Goal: Transaction & Acquisition: Purchase product/service

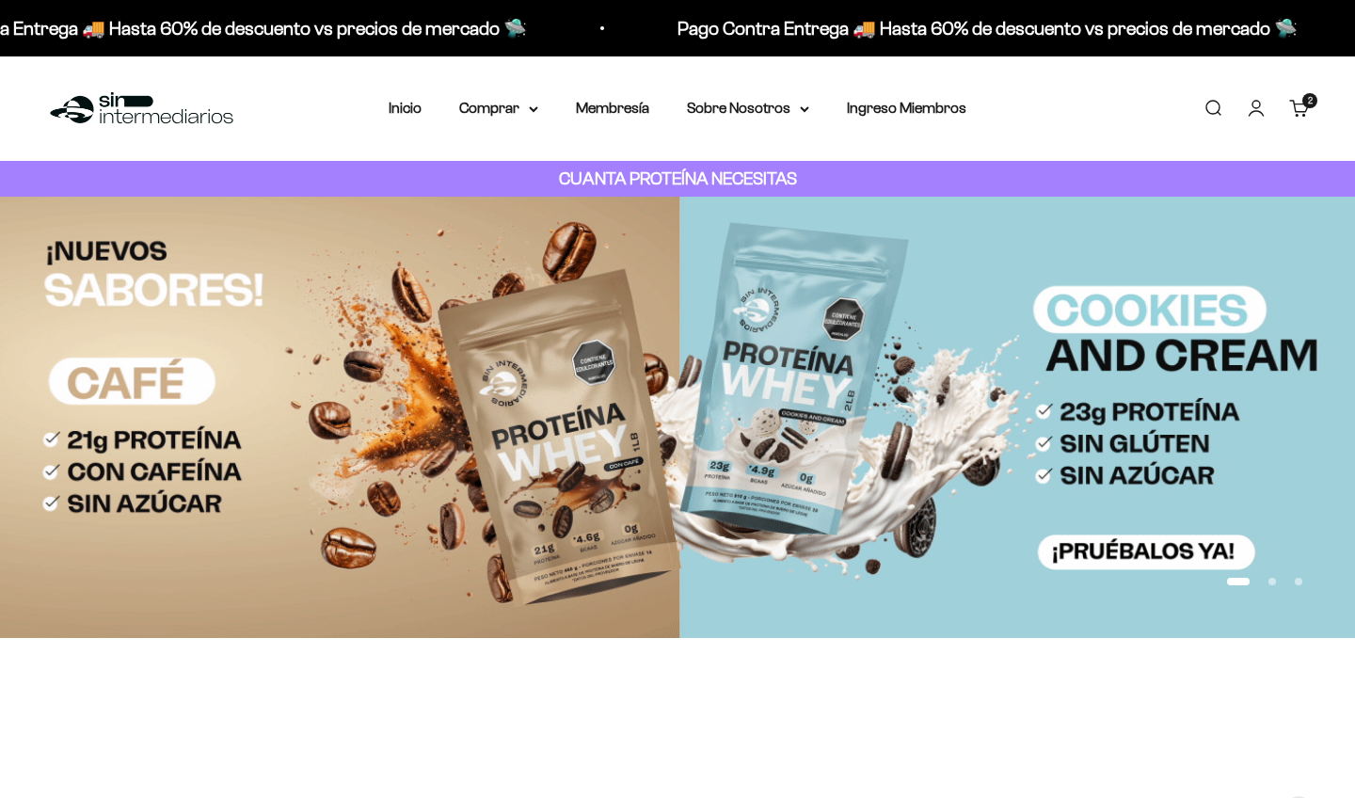
click at [1298, 105] on link "Carrito 2 artículos 2" at bounding box center [1299, 108] width 21 height 21
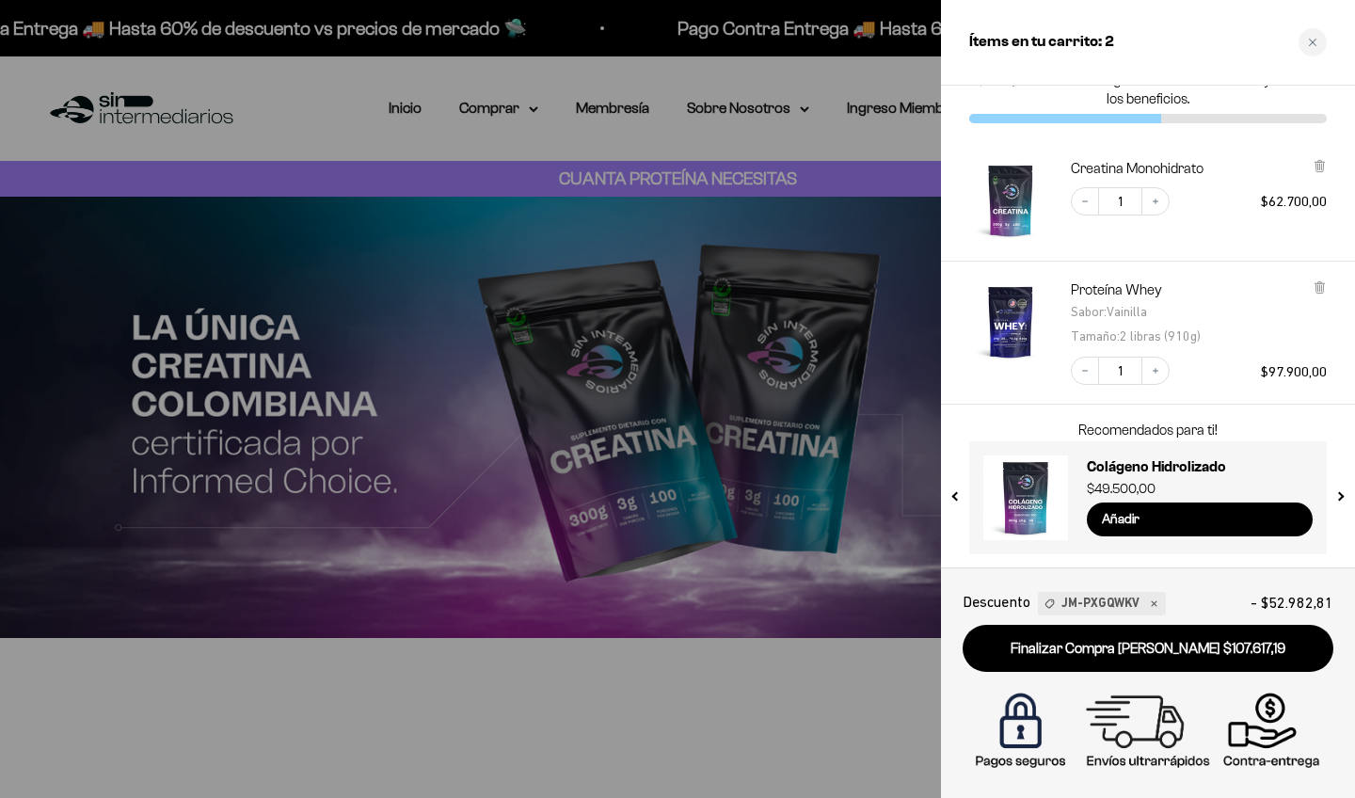
scroll to position [50, 0]
click at [1160, 206] on icon "Increase quantity" at bounding box center [1155, 202] width 11 height 11
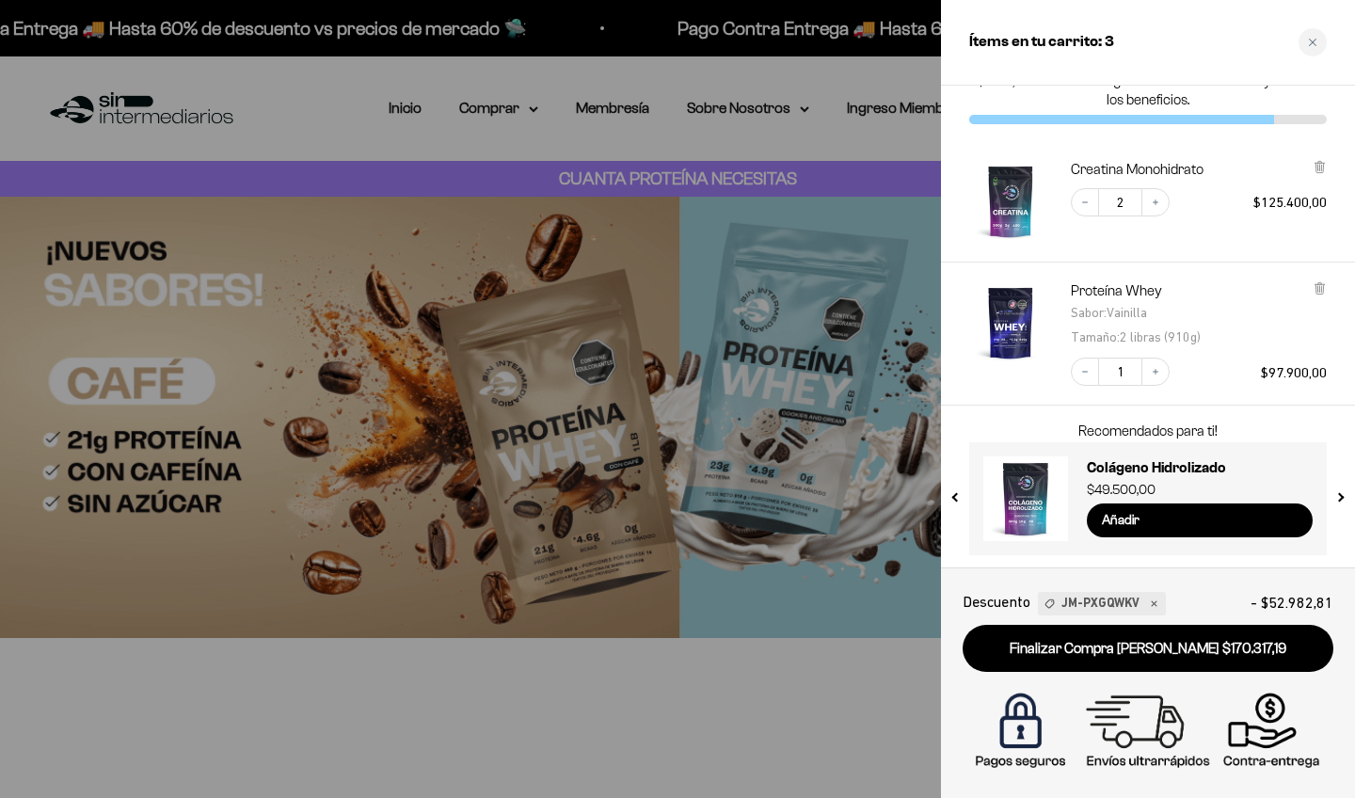
click at [705, 185] on div at bounding box center [677, 399] width 1355 height 798
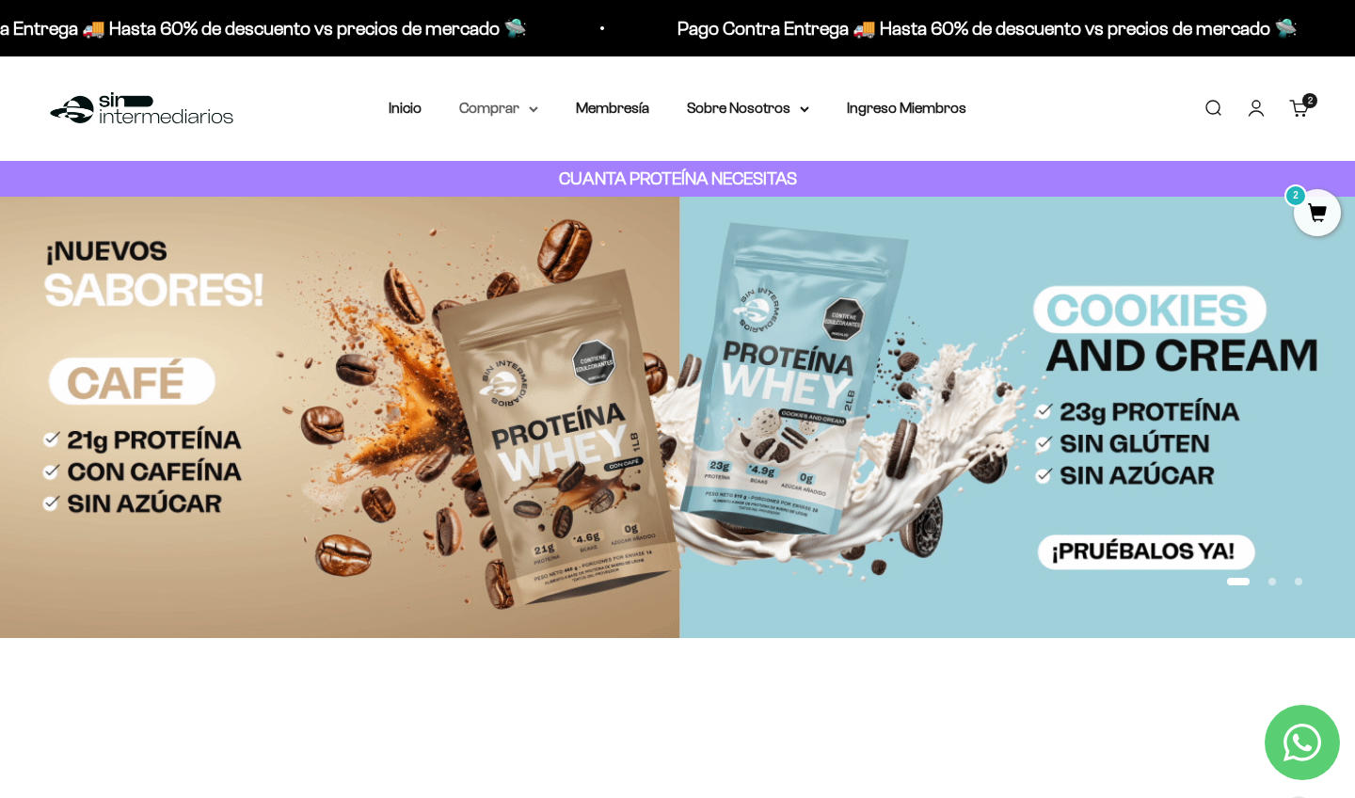
click at [501, 116] on summary "Comprar" at bounding box center [498, 108] width 79 height 24
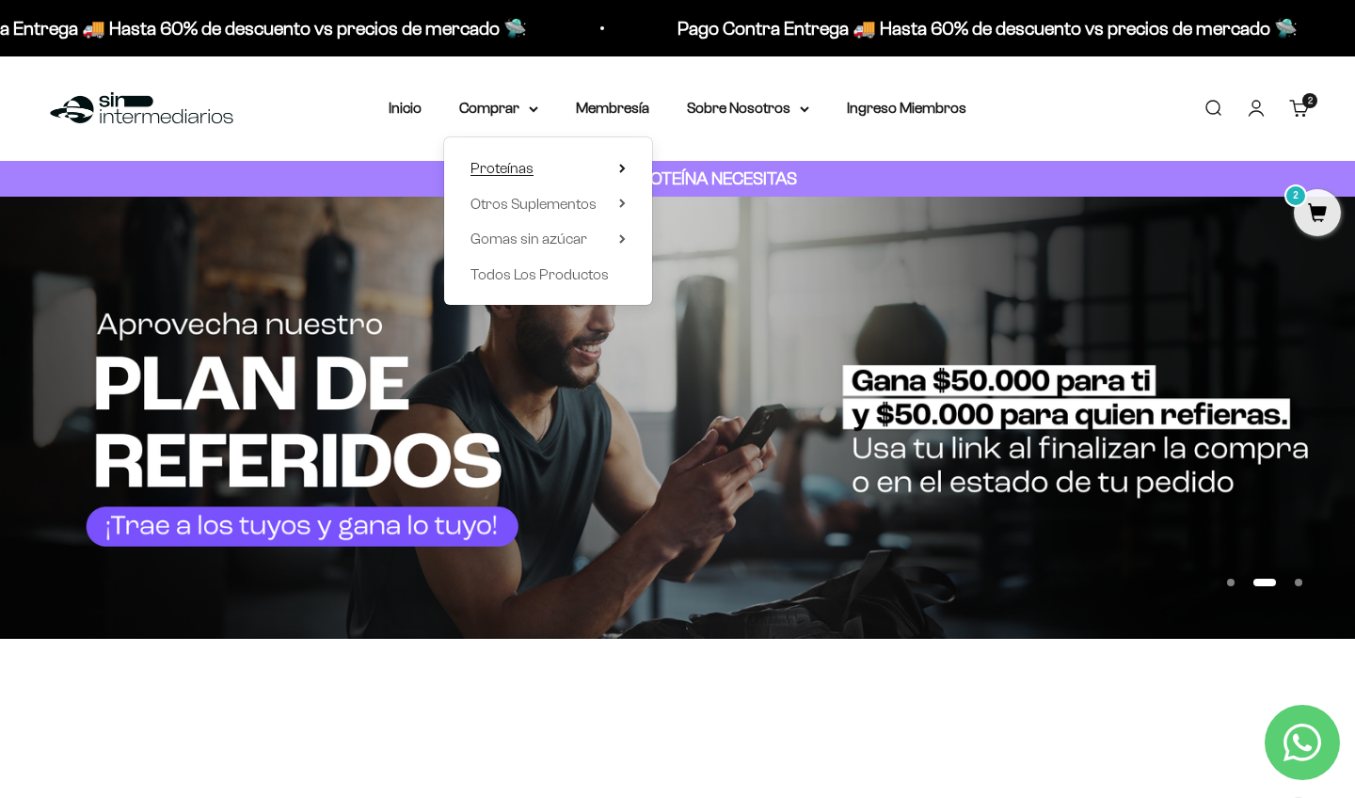
click at [526, 171] on summary "Proteínas" at bounding box center [548, 168] width 155 height 24
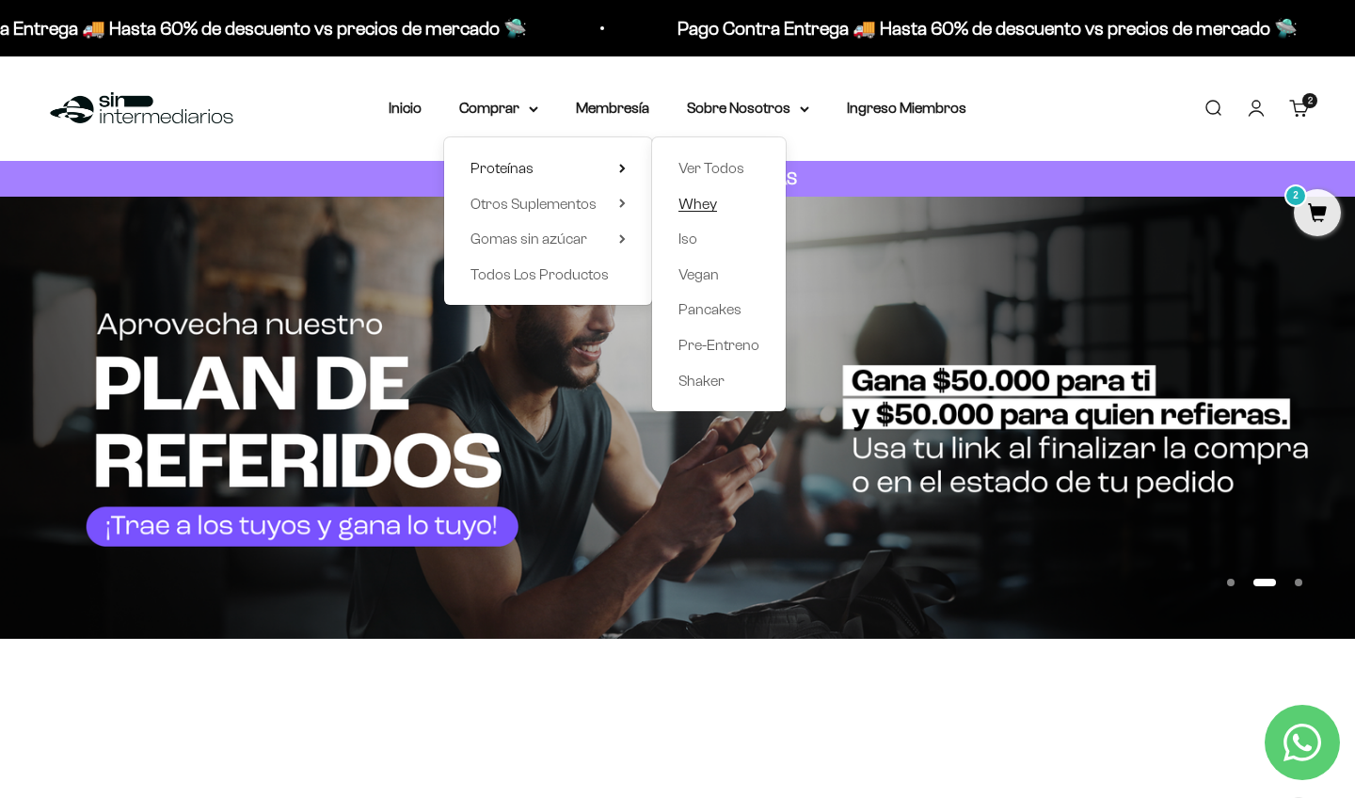
click at [688, 203] on span "Whey" at bounding box center [698, 204] width 39 height 16
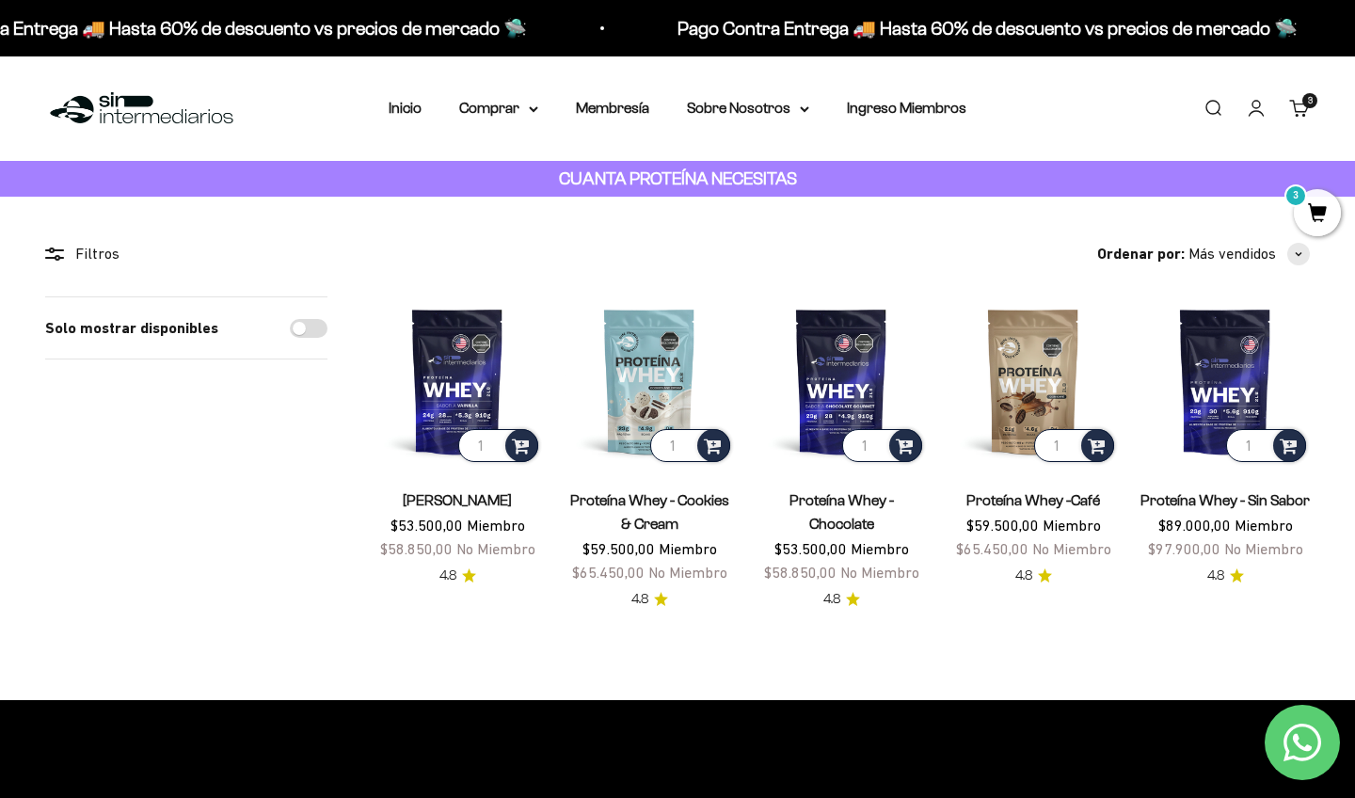
click at [453, 503] on link "[PERSON_NAME]" at bounding box center [457, 500] width 109 height 16
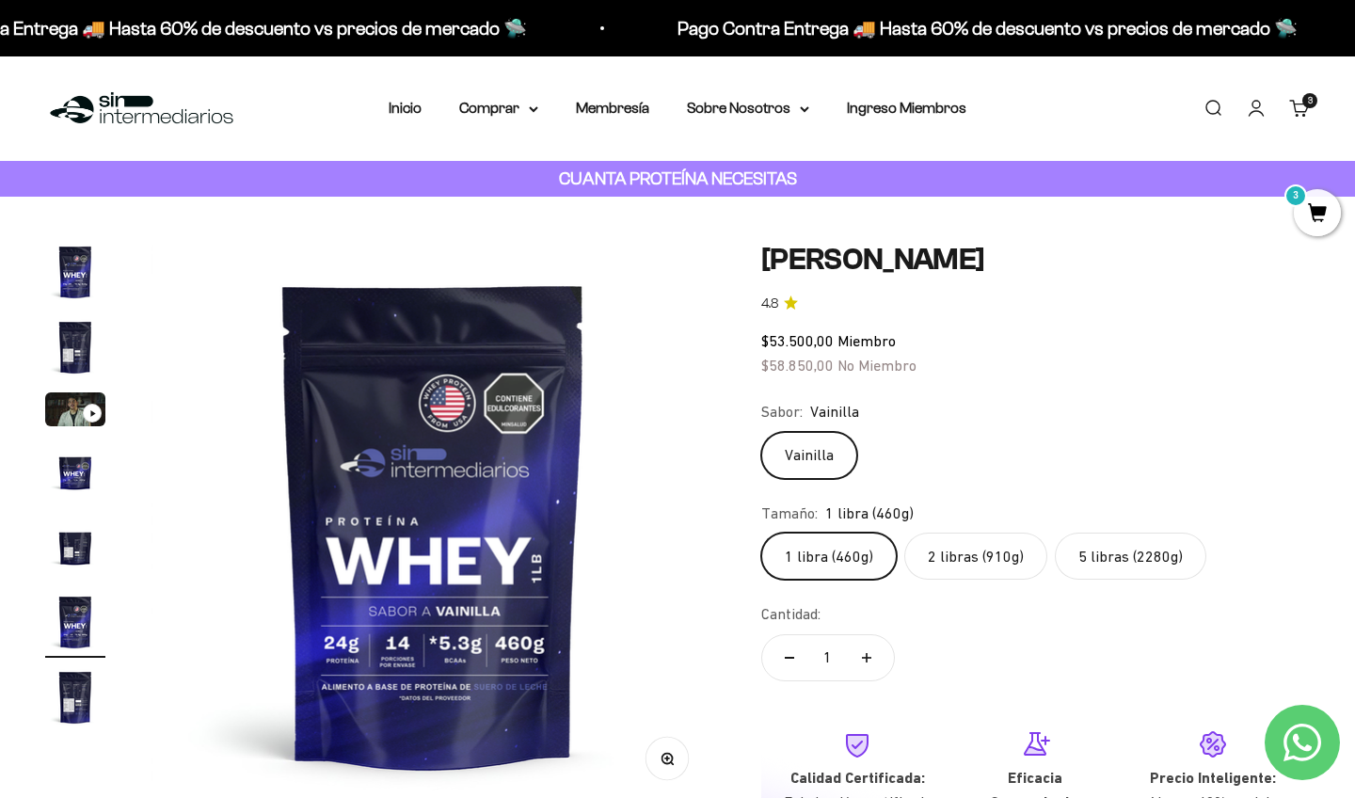
click at [1090, 552] on label "5 libras (2280g)" at bounding box center [1131, 556] width 152 height 47
click at [761, 533] on input "5 libras (2280g)" at bounding box center [760, 532] width 1 height 1
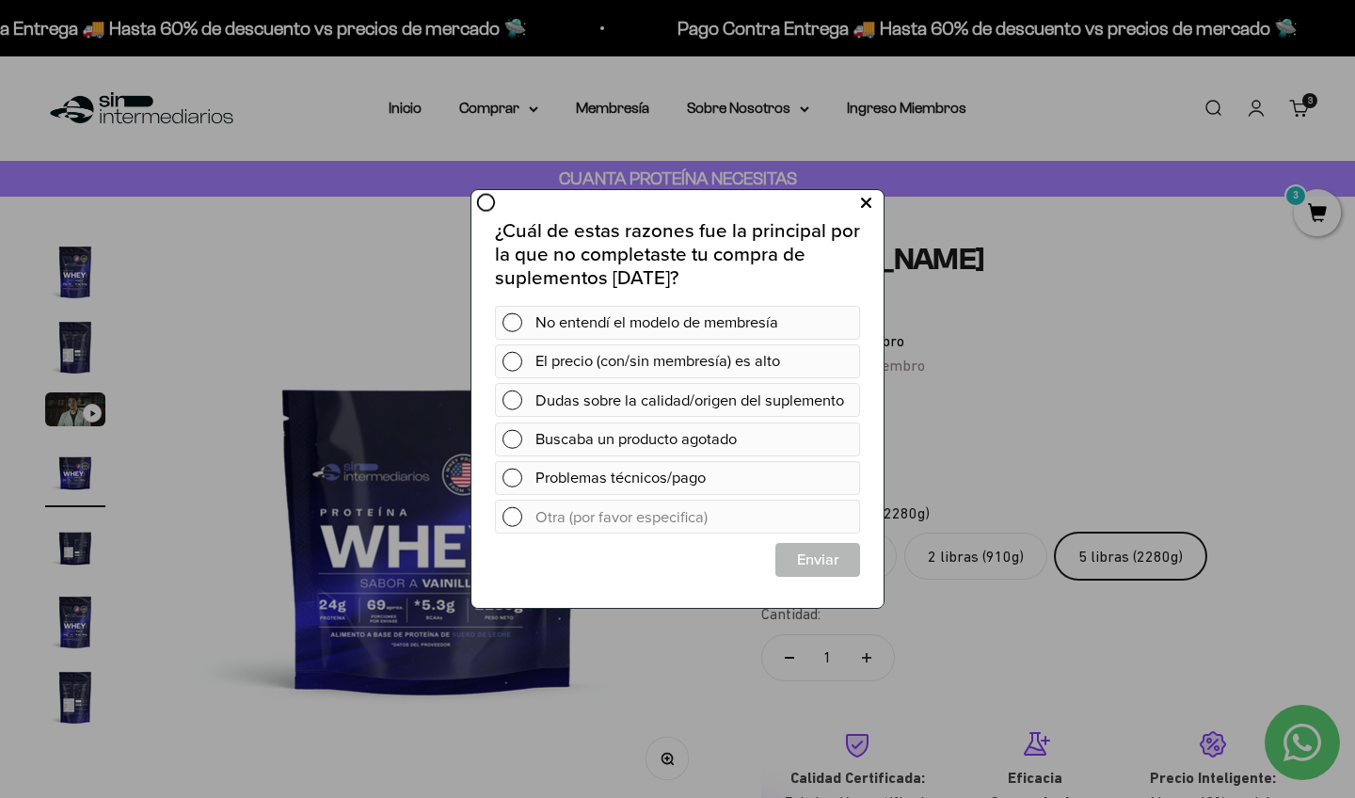
click at [861, 200] on icon at bounding box center [866, 203] width 10 height 25
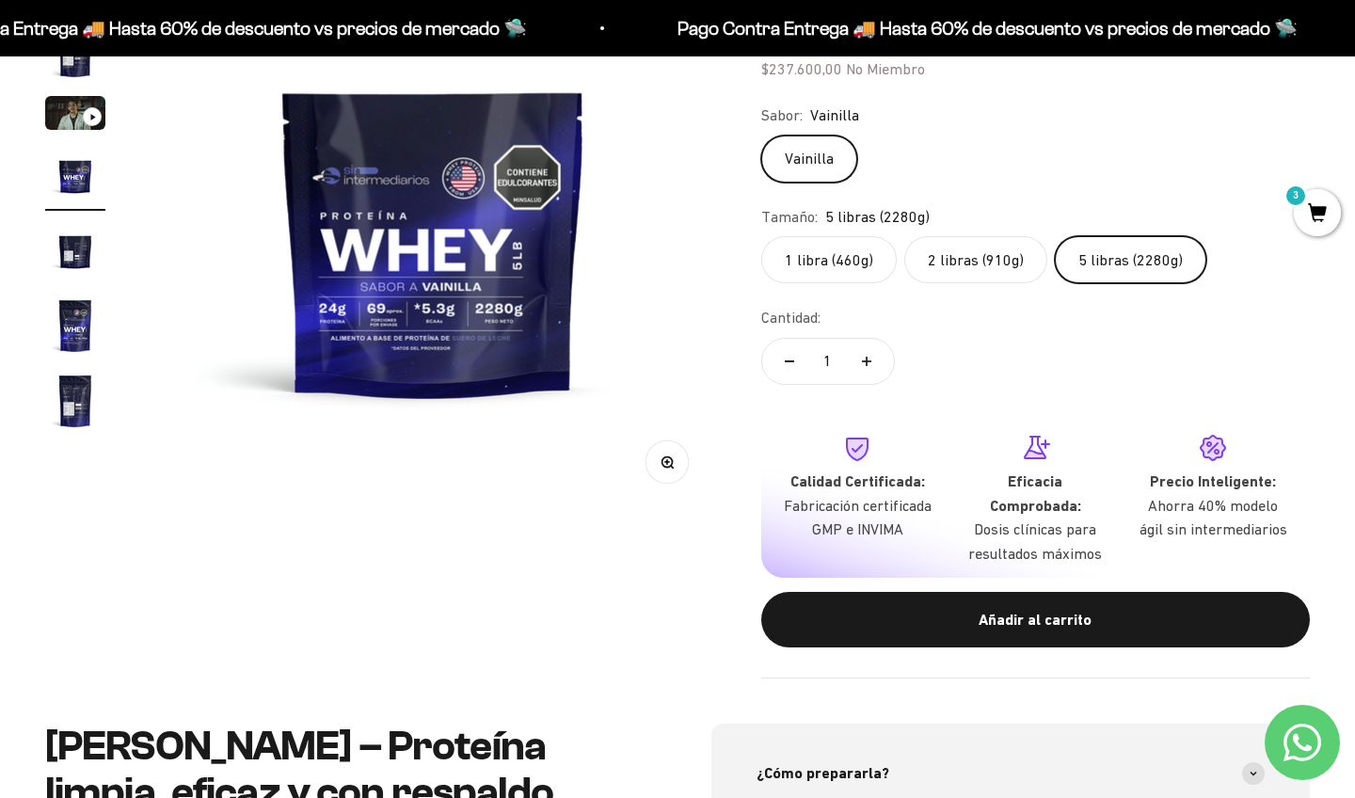
scroll to position [375, 0]
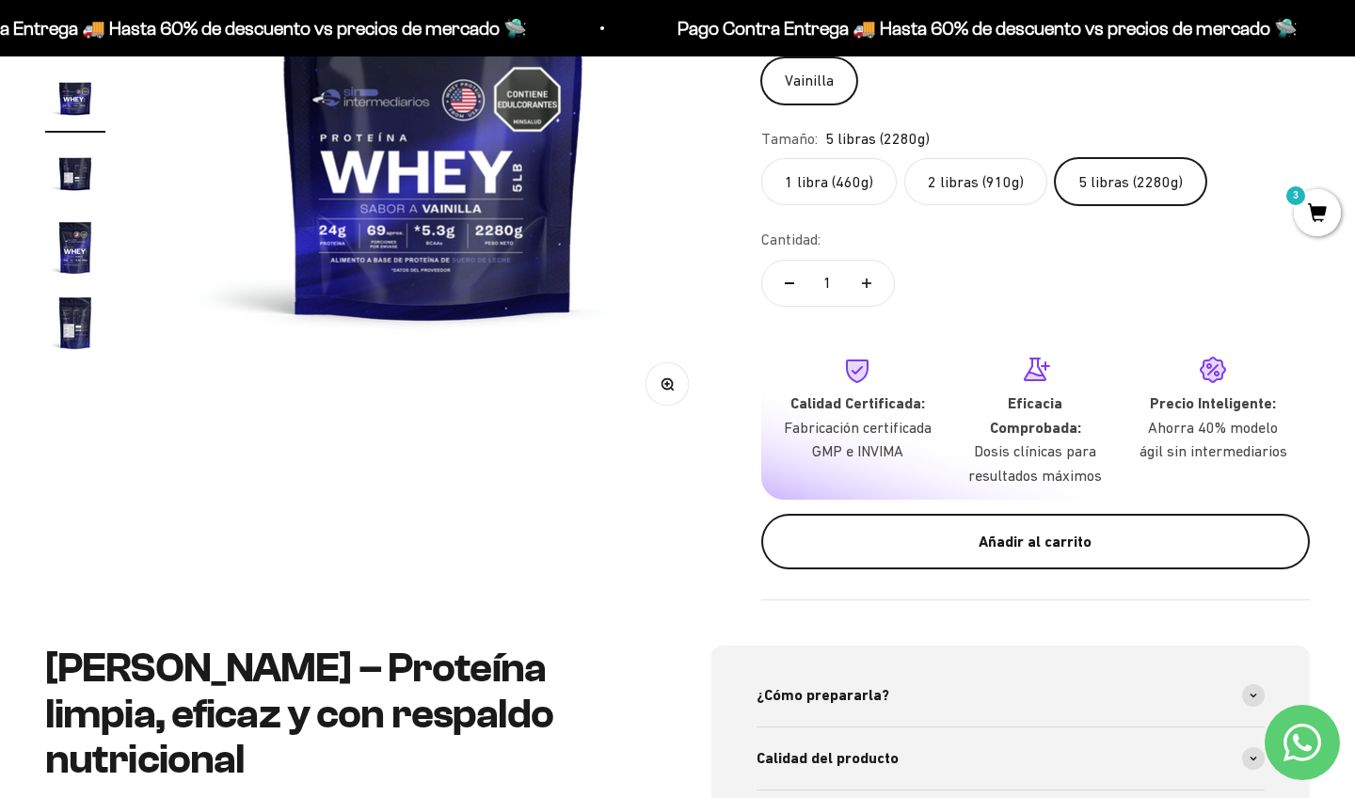
click at [978, 537] on div "Añadir al carrito" at bounding box center [1035, 542] width 473 height 24
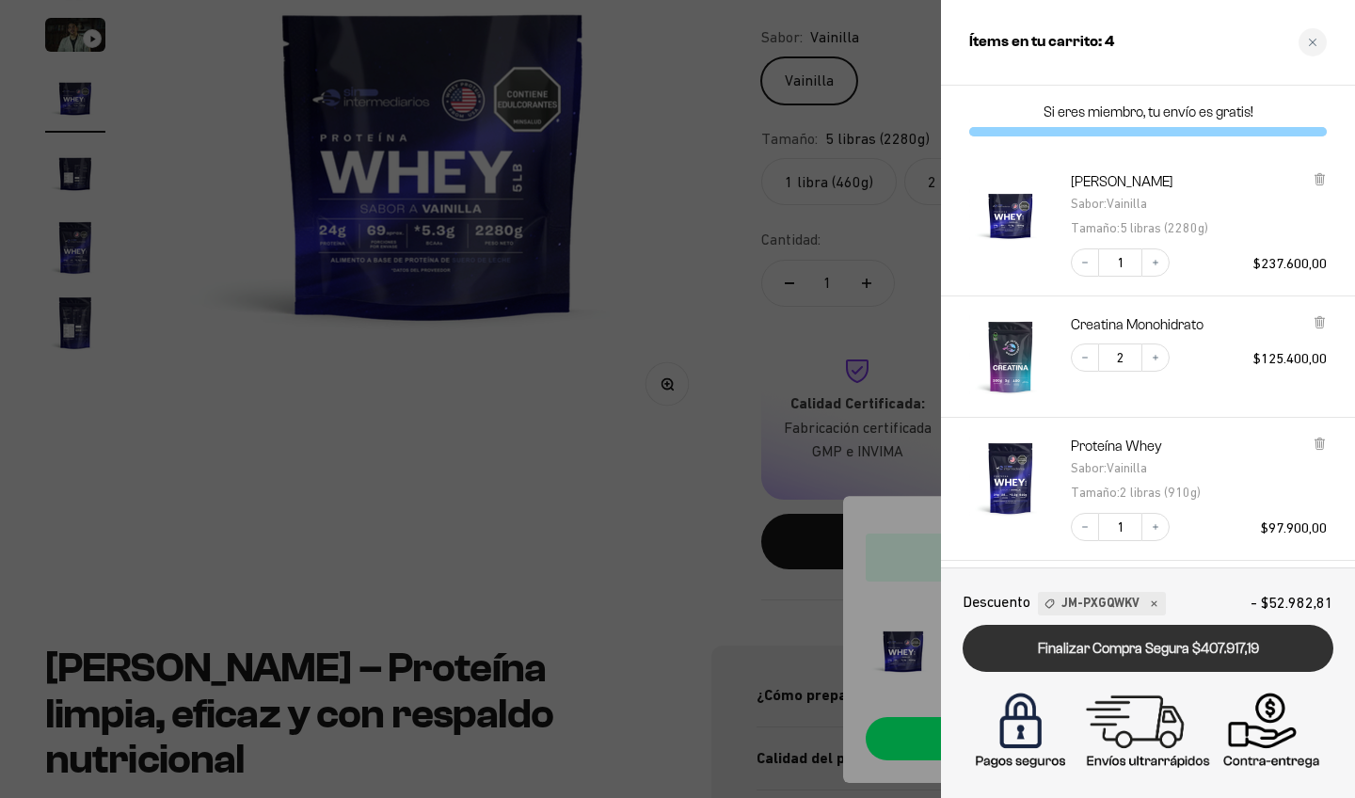
click at [1174, 645] on link "Finalizar Compra Segura $407.917,19" at bounding box center [1148, 649] width 371 height 48
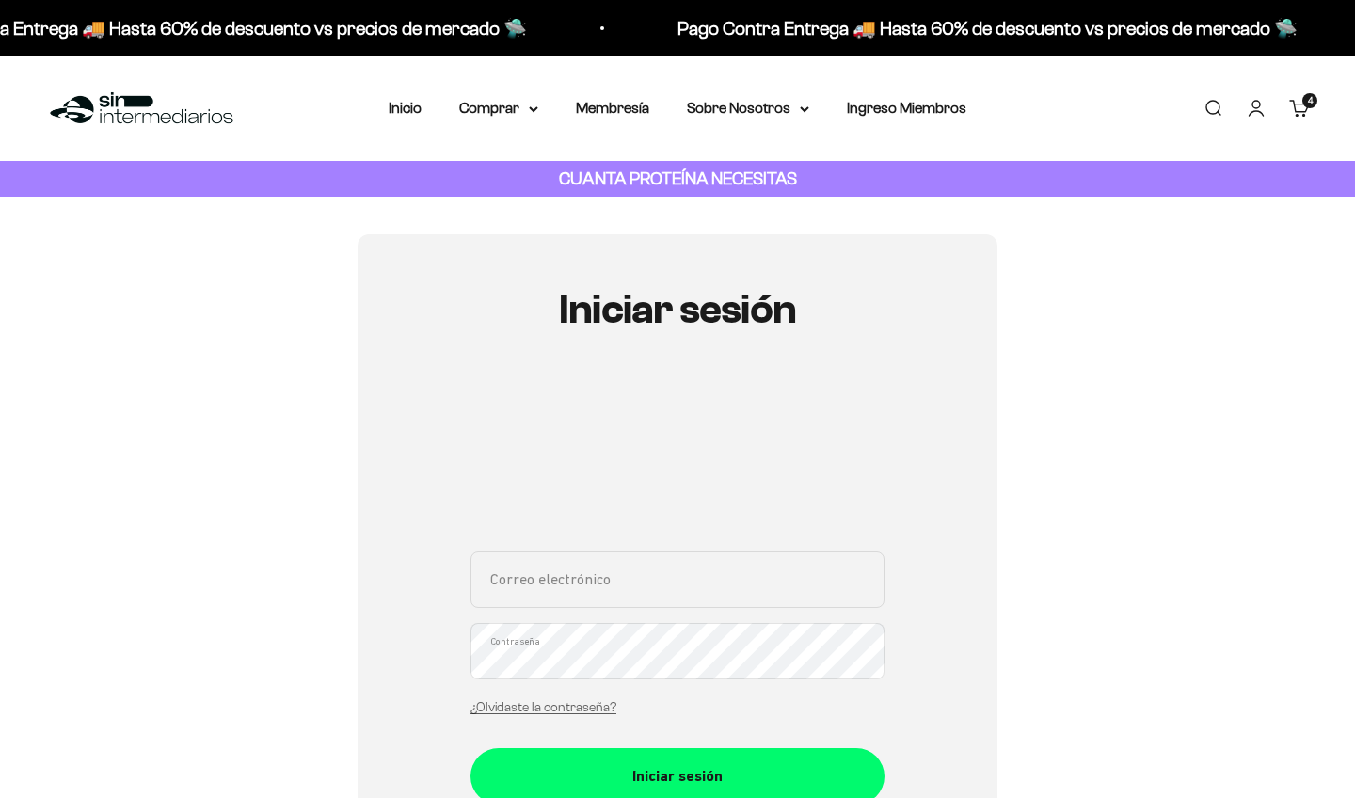
click at [1101, 550] on div "Iniciar sesión Correo electrónico Contraseña ¿Olvidaste la contraseña? Iniciar …" at bounding box center [677, 612] width 1265 height 756
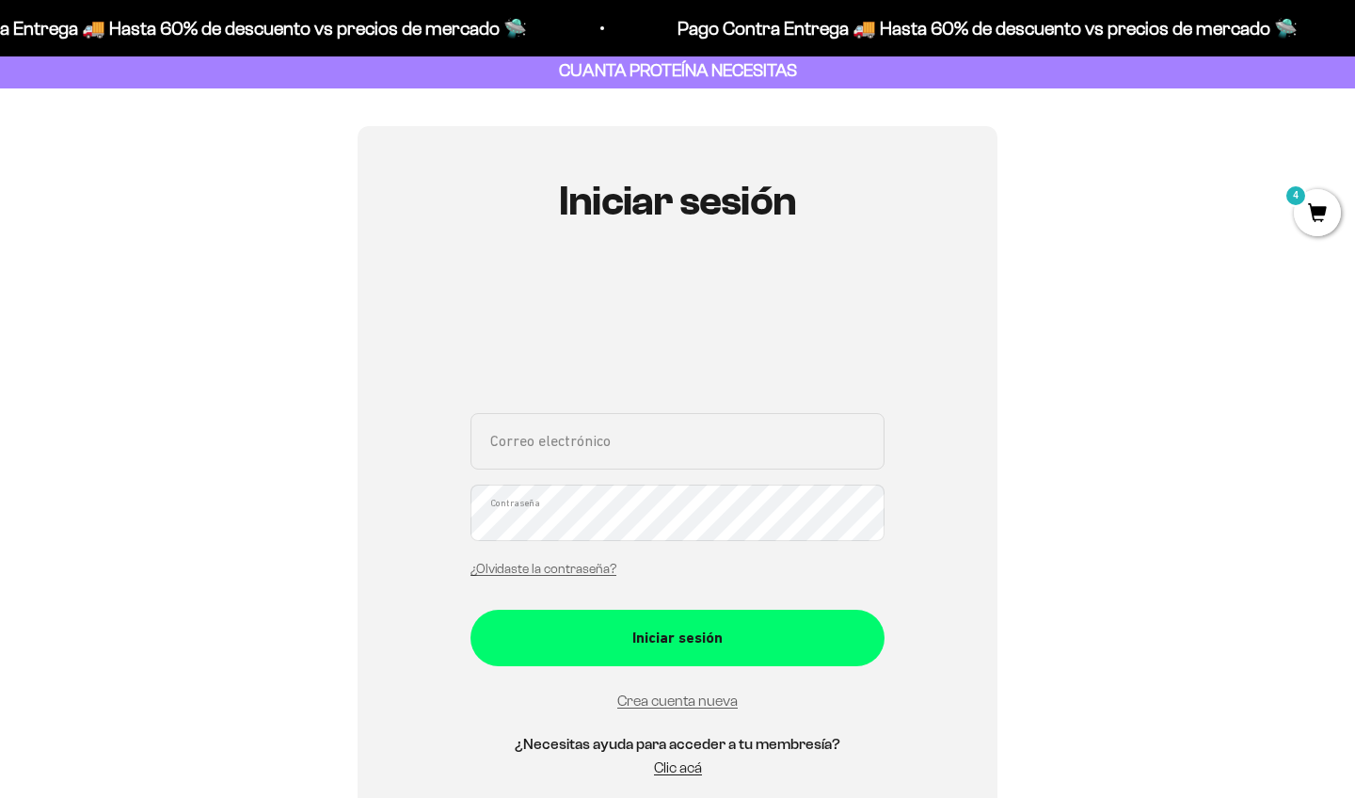
scroll to position [185, 0]
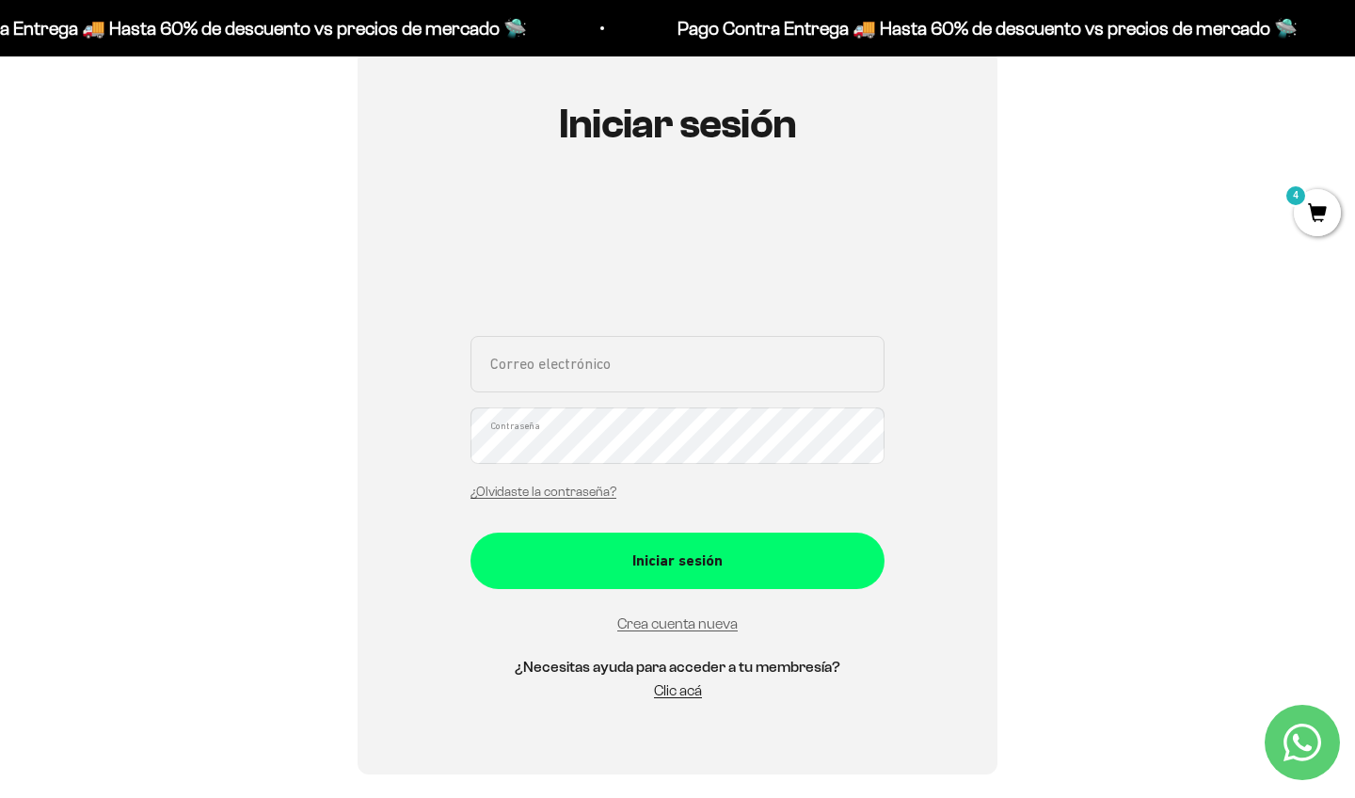
click at [697, 351] on input "Correo electrónico" at bounding box center [678, 364] width 414 height 56
type input "lorena.cano@utp.edu.co"
click at [738, 472] on div "lorena.cano@utp.edu.co Correo electrónico Contraseña ¿Olvidaste la contraseña?" at bounding box center [678, 423] width 414 height 175
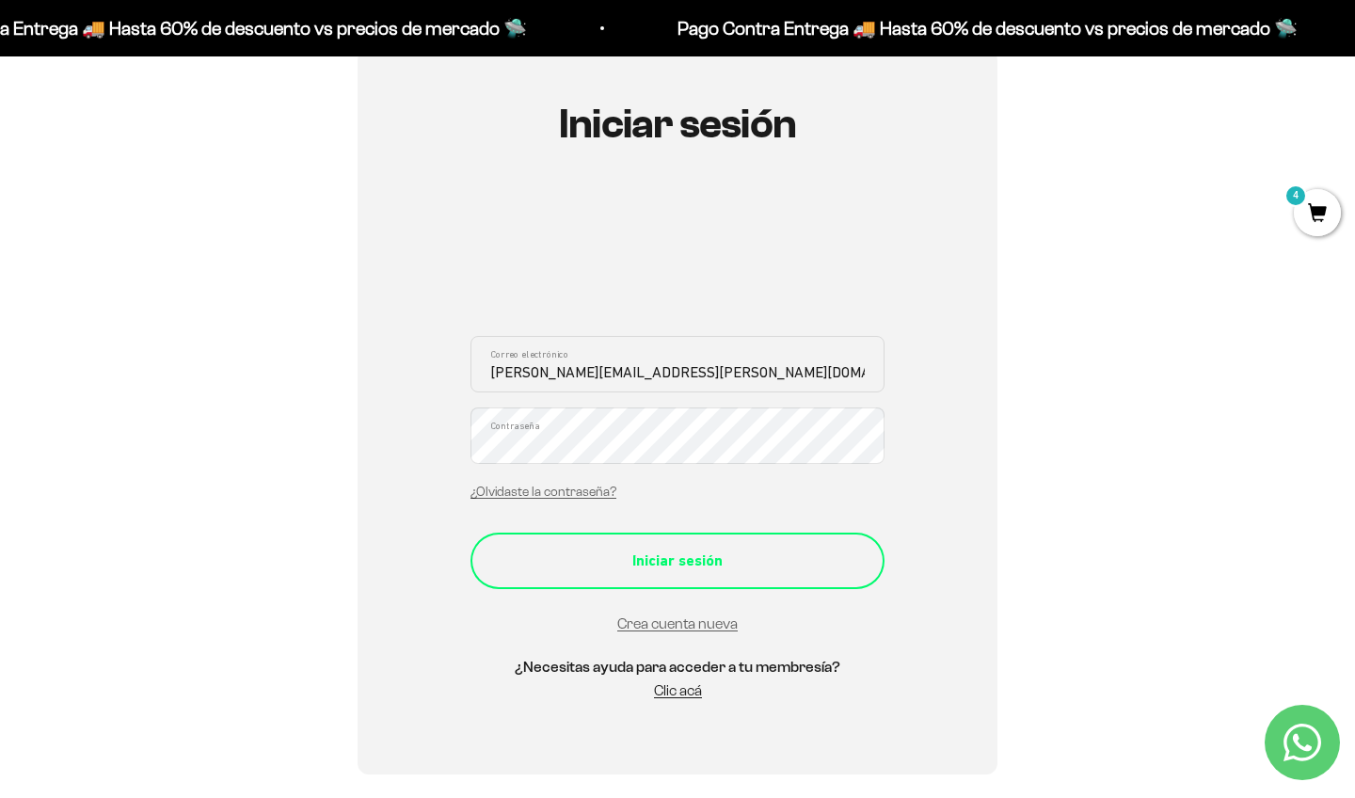
click at [643, 562] on div "Iniciar sesión" at bounding box center [677, 561] width 339 height 24
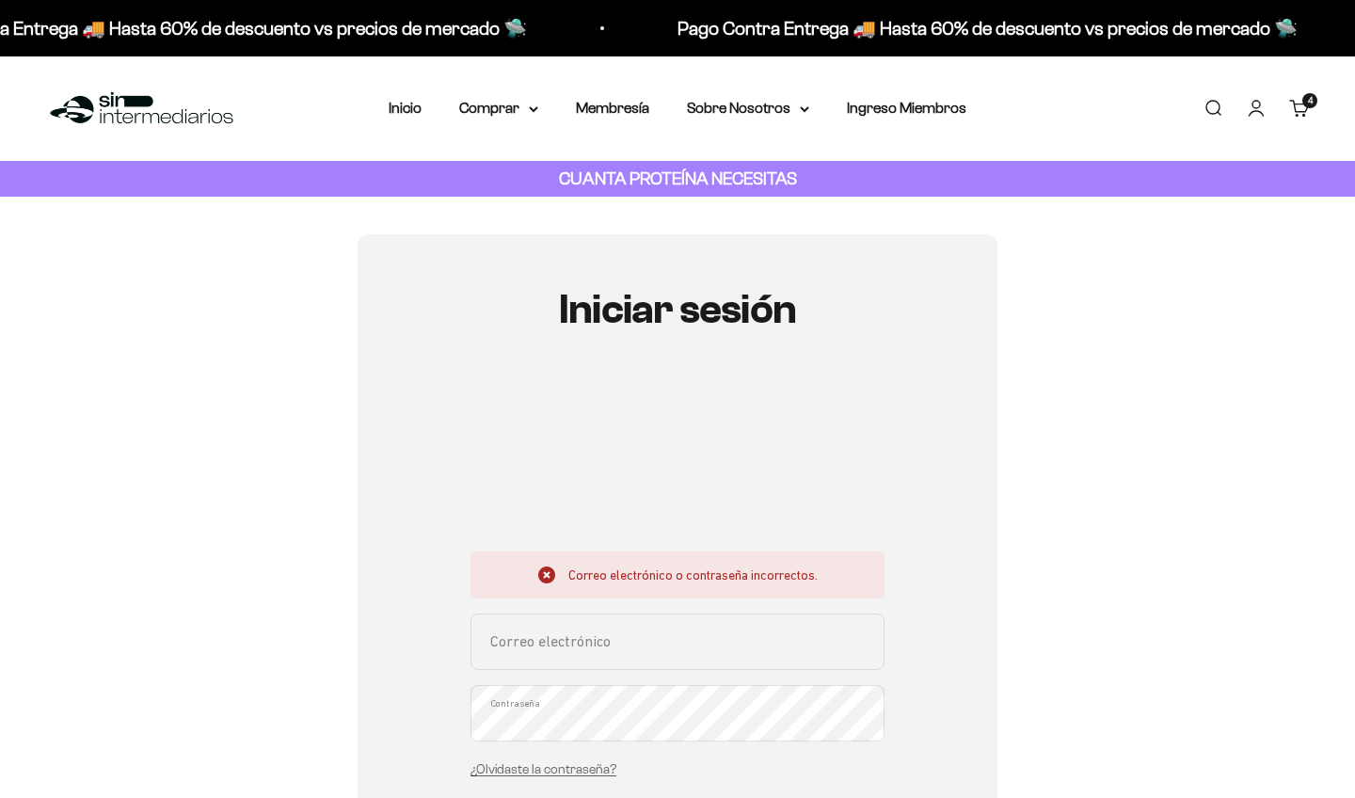
click at [632, 632] on input "Correo electrónico" at bounding box center [678, 642] width 414 height 56
type input "ñ"
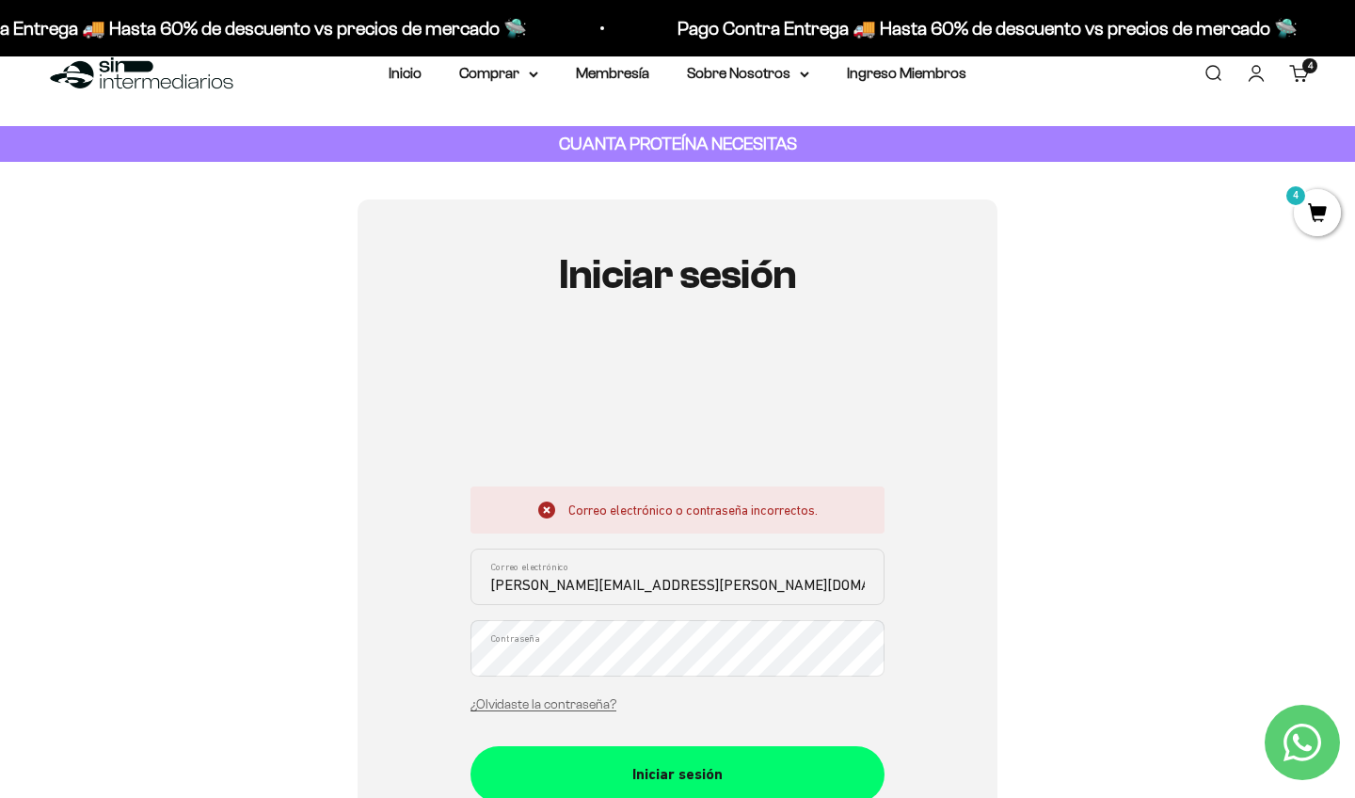
scroll to position [53, 0]
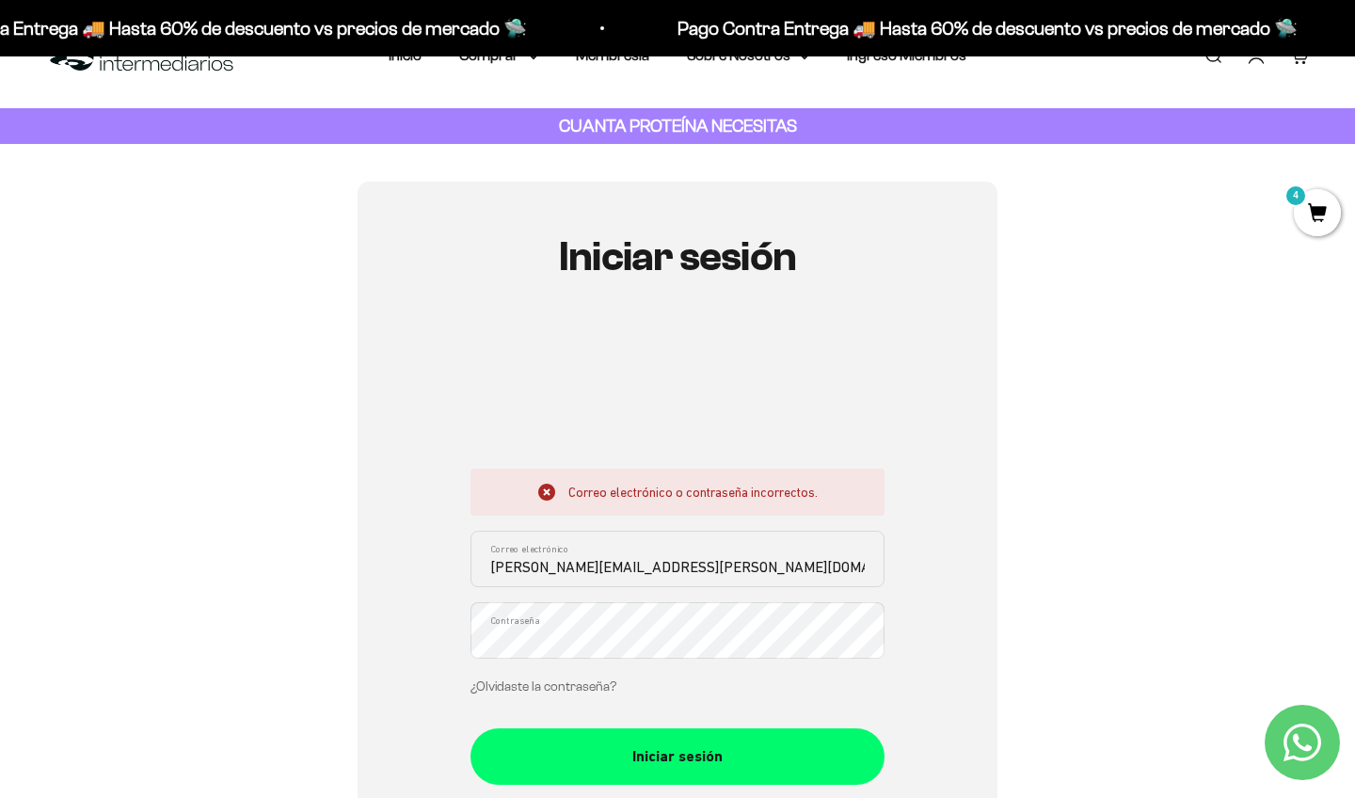
type input "[PERSON_NAME][EMAIL_ADDRESS][PERSON_NAME][DOMAIN_NAME]"
click at [577, 685] on link "¿Olvidaste la contraseña?" at bounding box center [544, 687] width 146 height 14
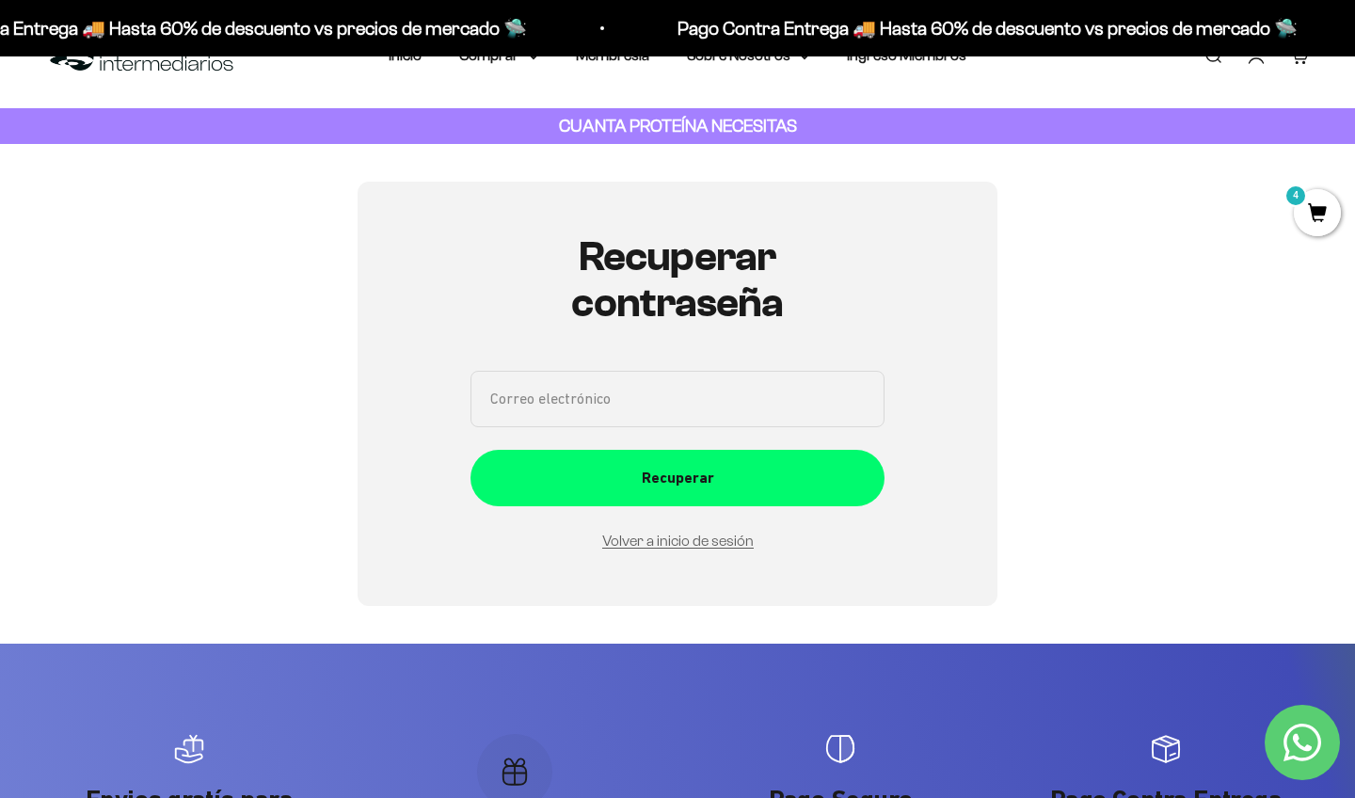
click at [635, 391] on input "Correo electrónico" at bounding box center [678, 399] width 414 height 56
click at [497, 408] on input "Lorena.cano@utp.edu.co" at bounding box center [678, 399] width 414 height 56
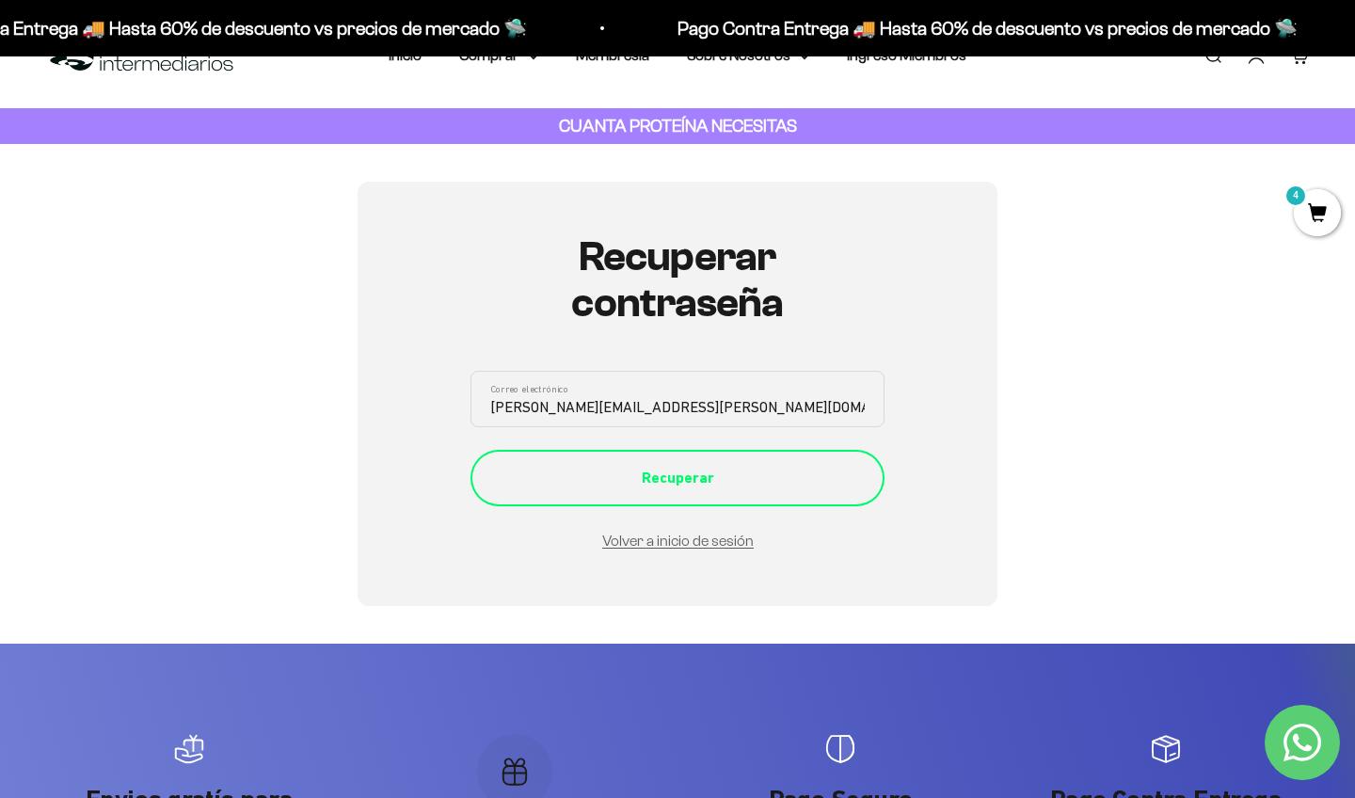
type input "[PERSON_NAME][EMAIL_ADDRESS][PERSON_NAME][DOMAIN_NAME]"
click at [613, 466] on div "Recuperar" at bounding box center [677, 478] width 339 height 24
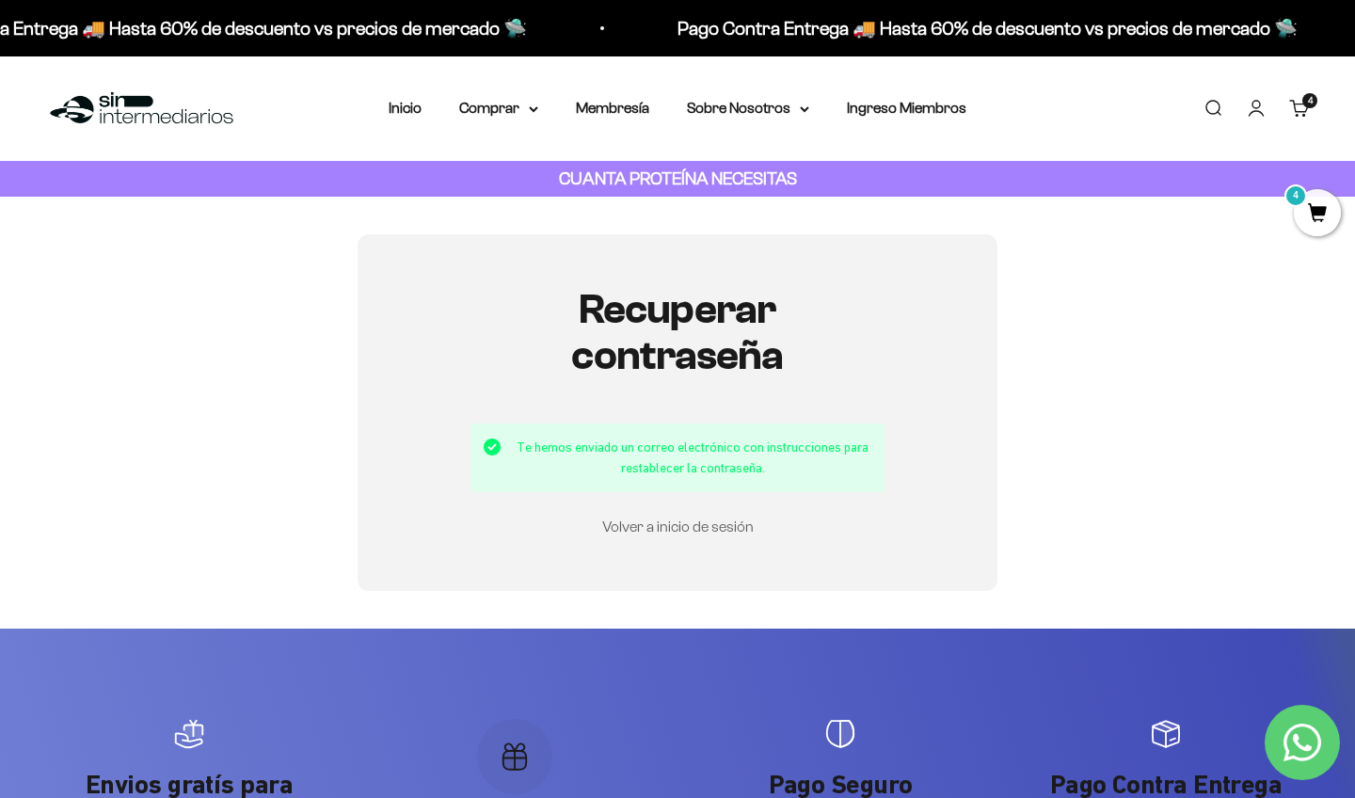
click at [689, 526] on link "Volver a inicio de sesión" at bounding box center [678, 527] width 152 height 16
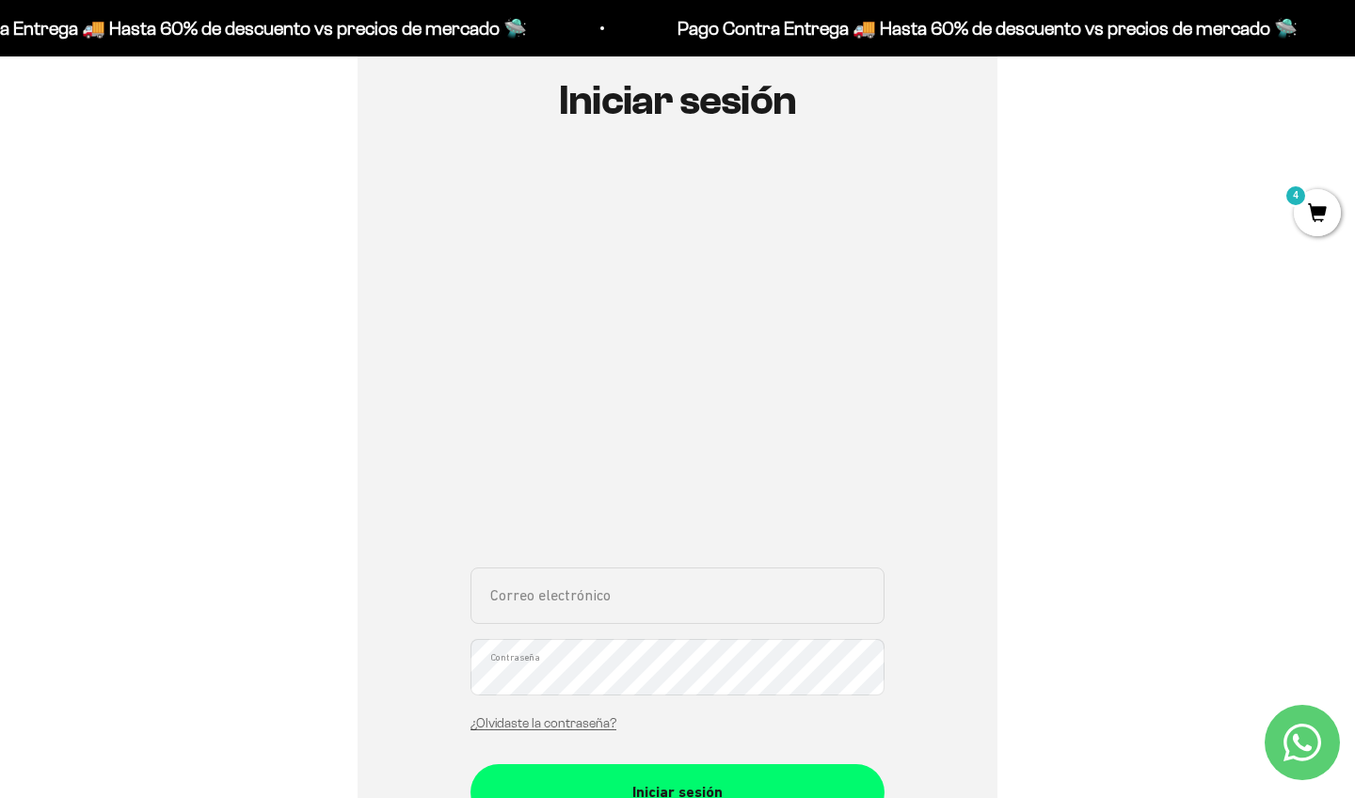
scroll to position [209, 0]
type input "[PERSON_NAME][EMAIL_ADDRESS][PERSON_NAME][DOMAIN_NAME]"
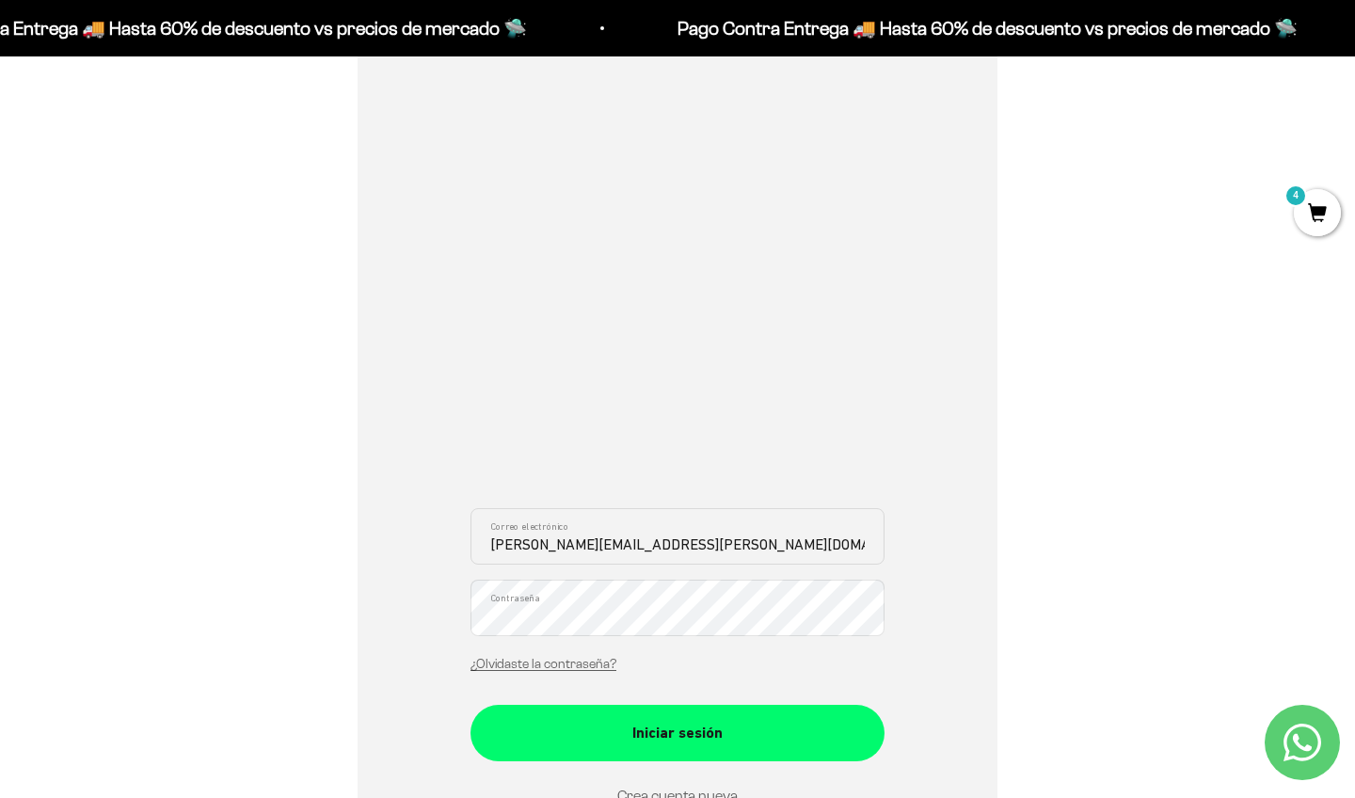
scroll to position [280, 0]
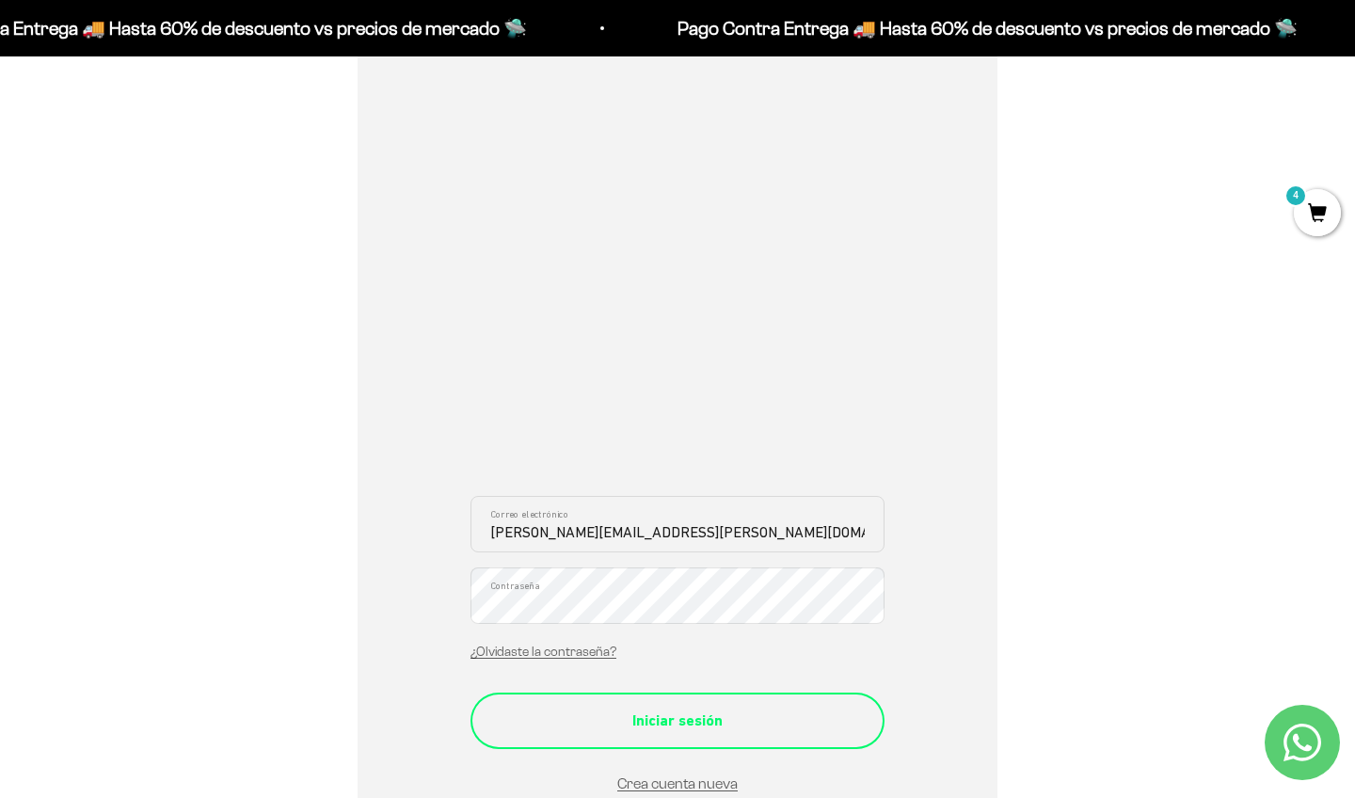
click at [674, 728] on div "Iniciar sesión" at bounding box center [677, 721] width 339 height 24
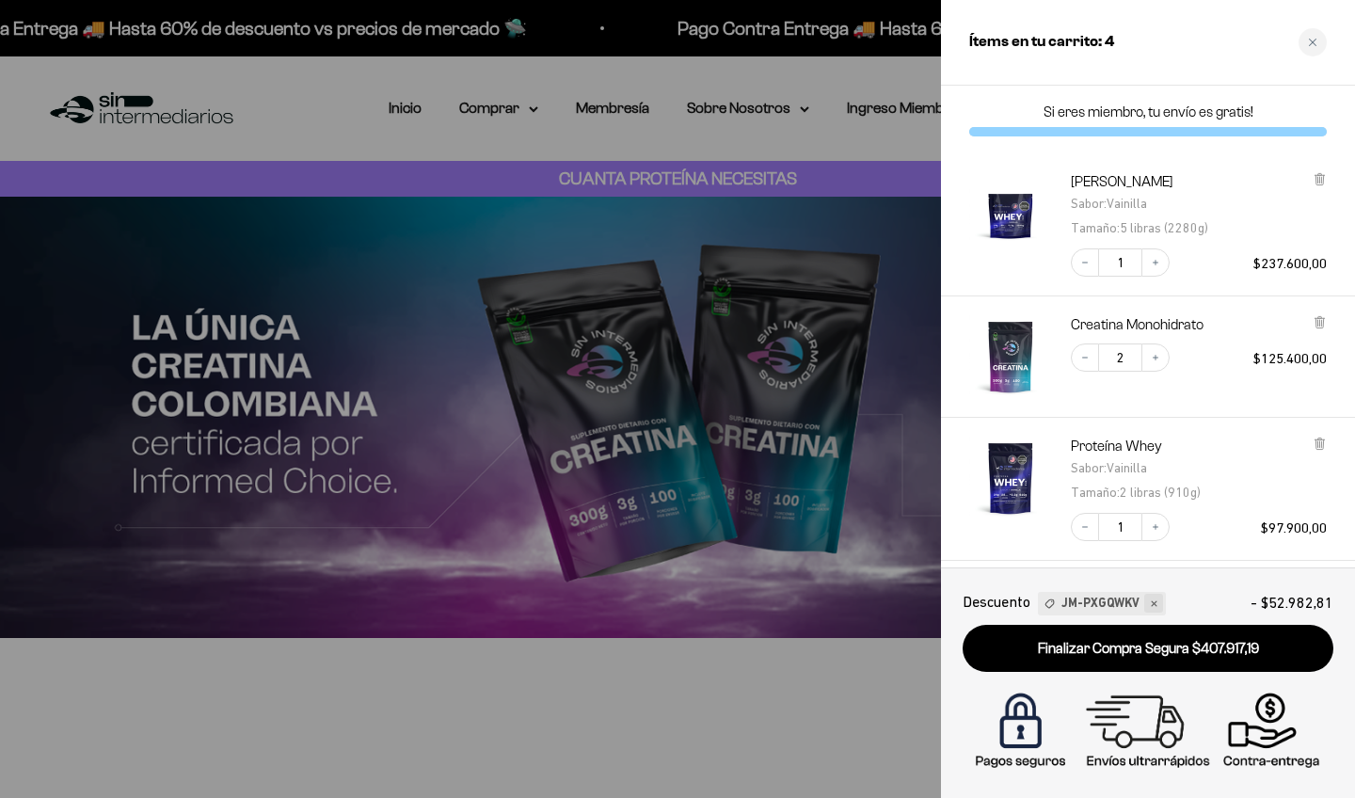
click at [1153, 601] on icon at bounding box center [1154, 604] width 14 height 14
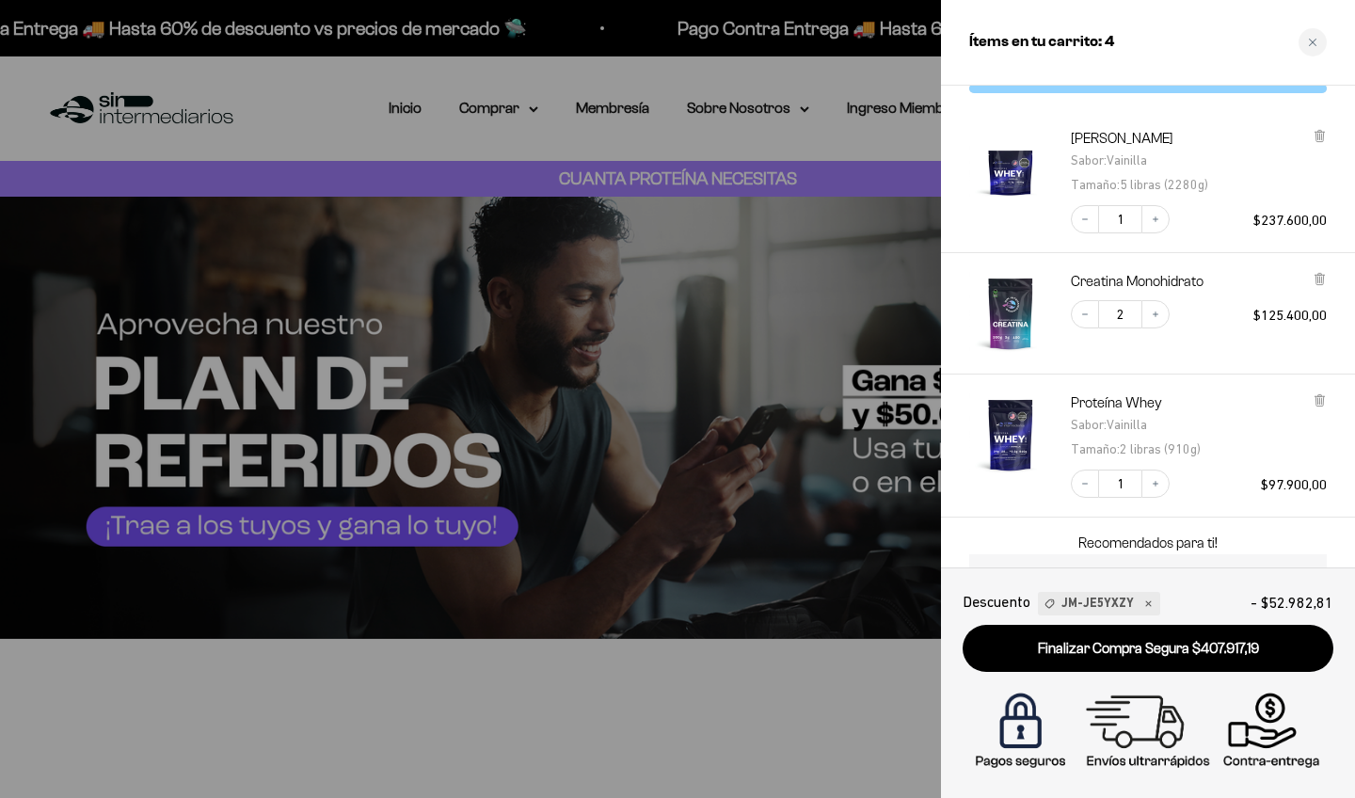
scroll to position [44, 0]
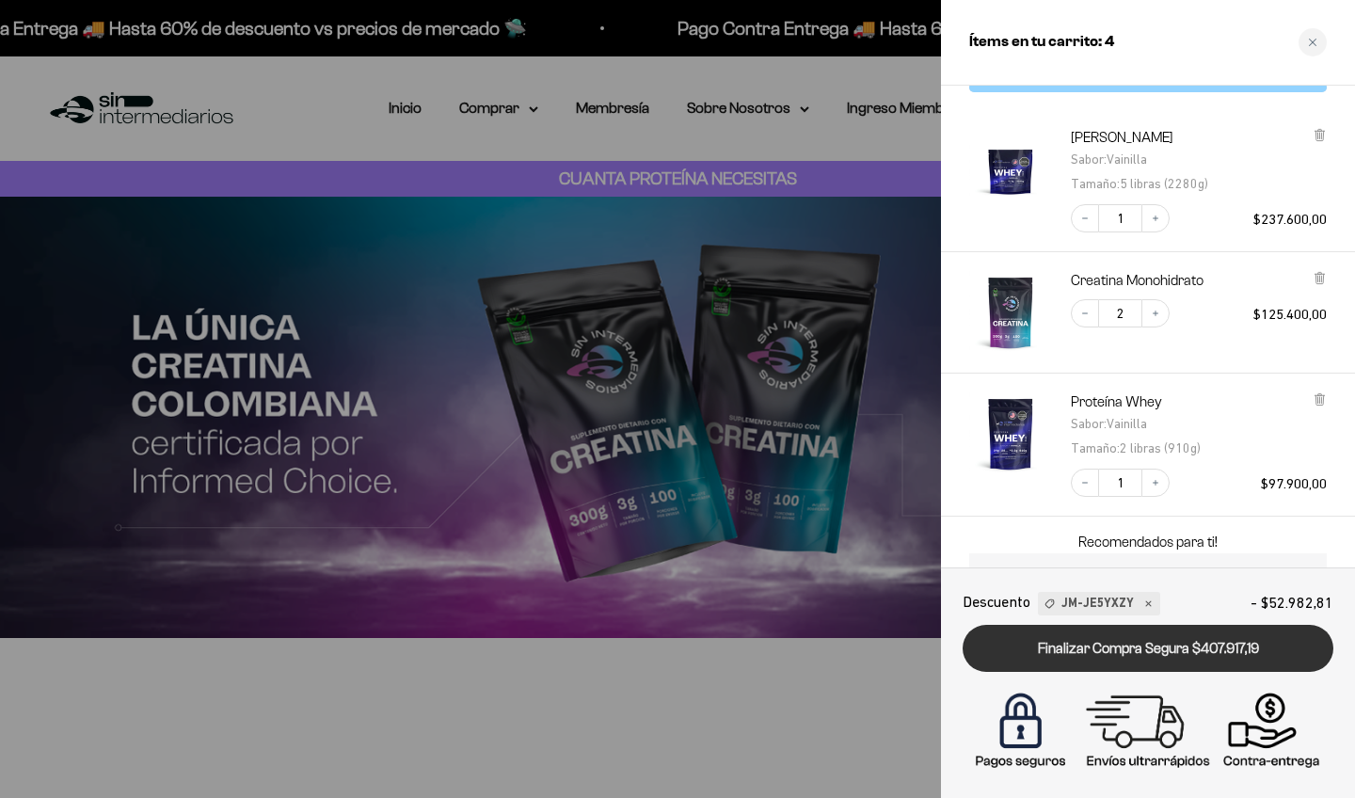
click at [1175, 649] on link "Finalizar Compra Segura $407.917,19" at bounding box center [1148, 649] width 371 height 48
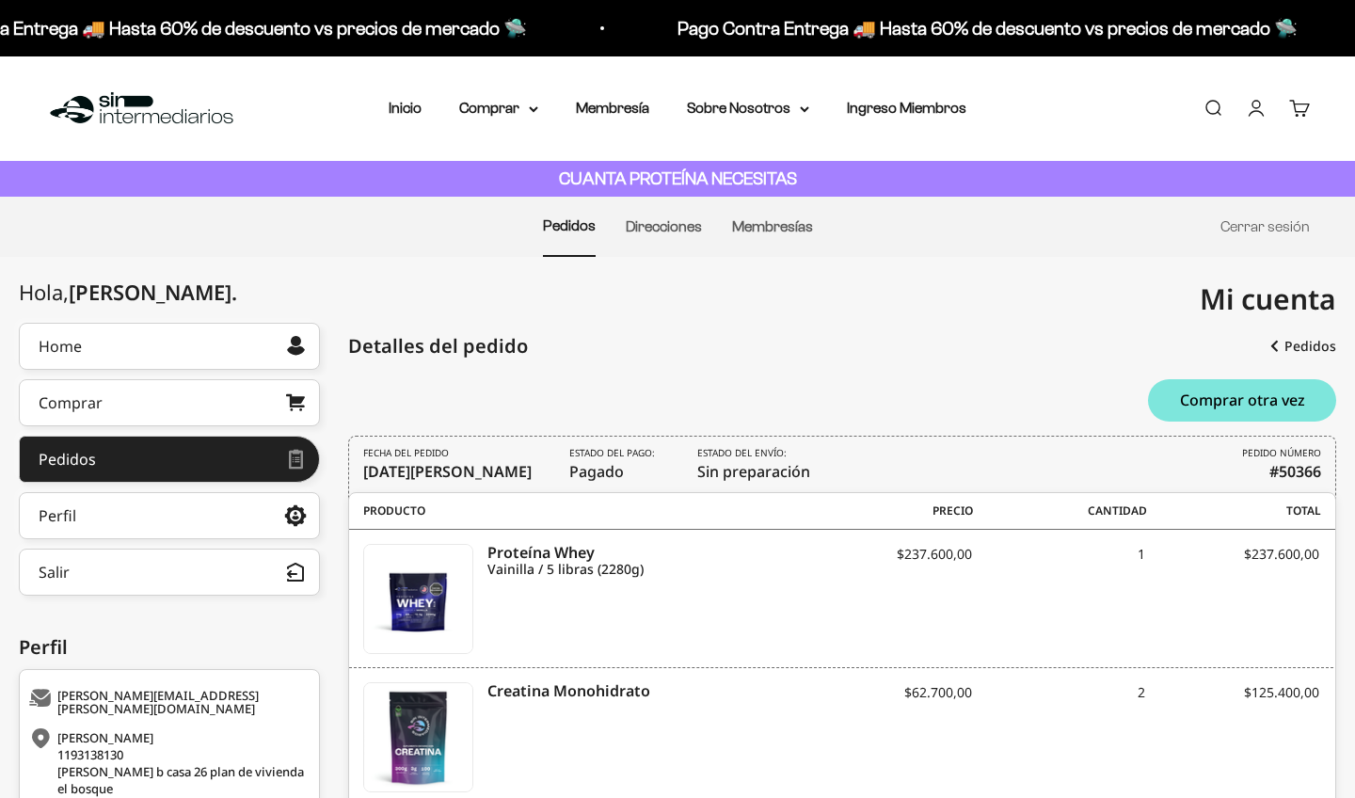
scroll to position [289, 0]
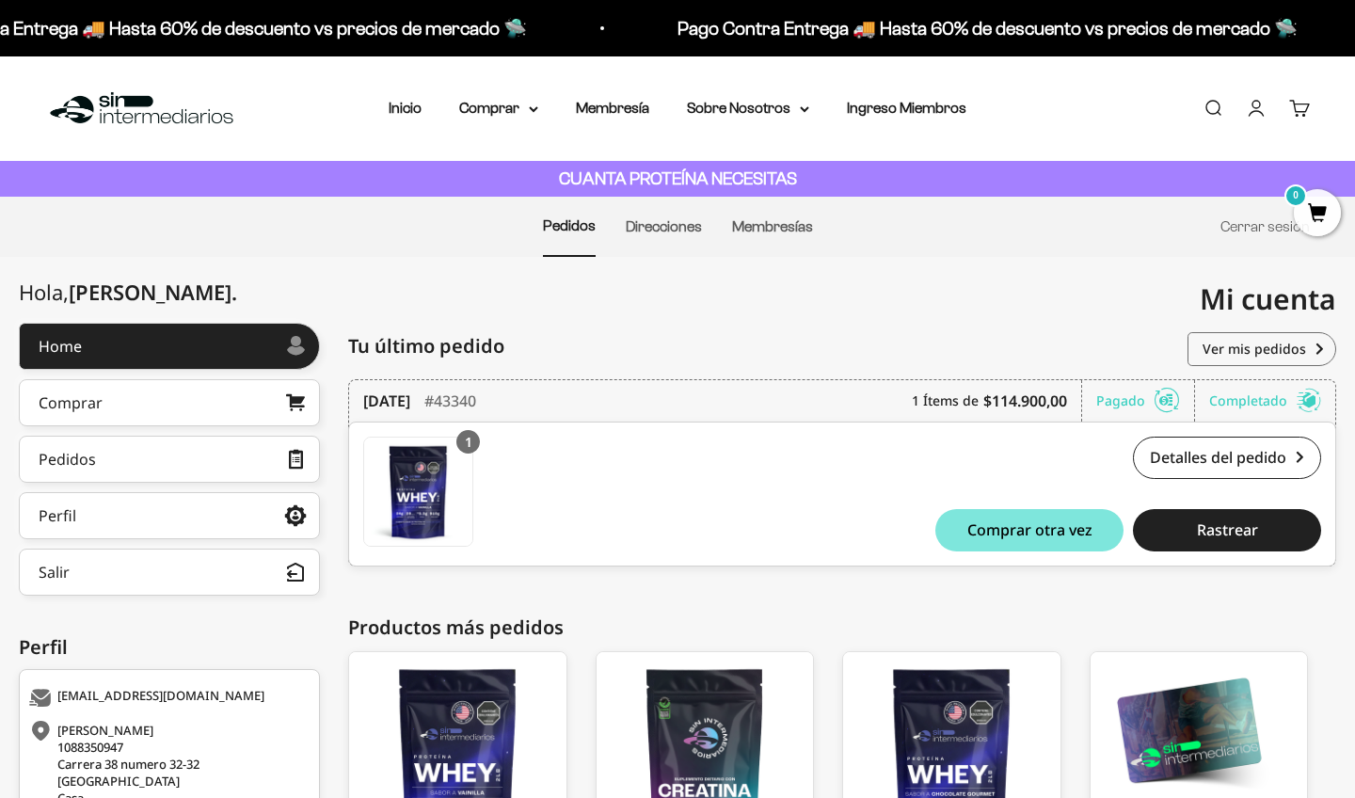
click at [1303, 216] on span "0" at bounding box center [1317, 212] width 47 height 47
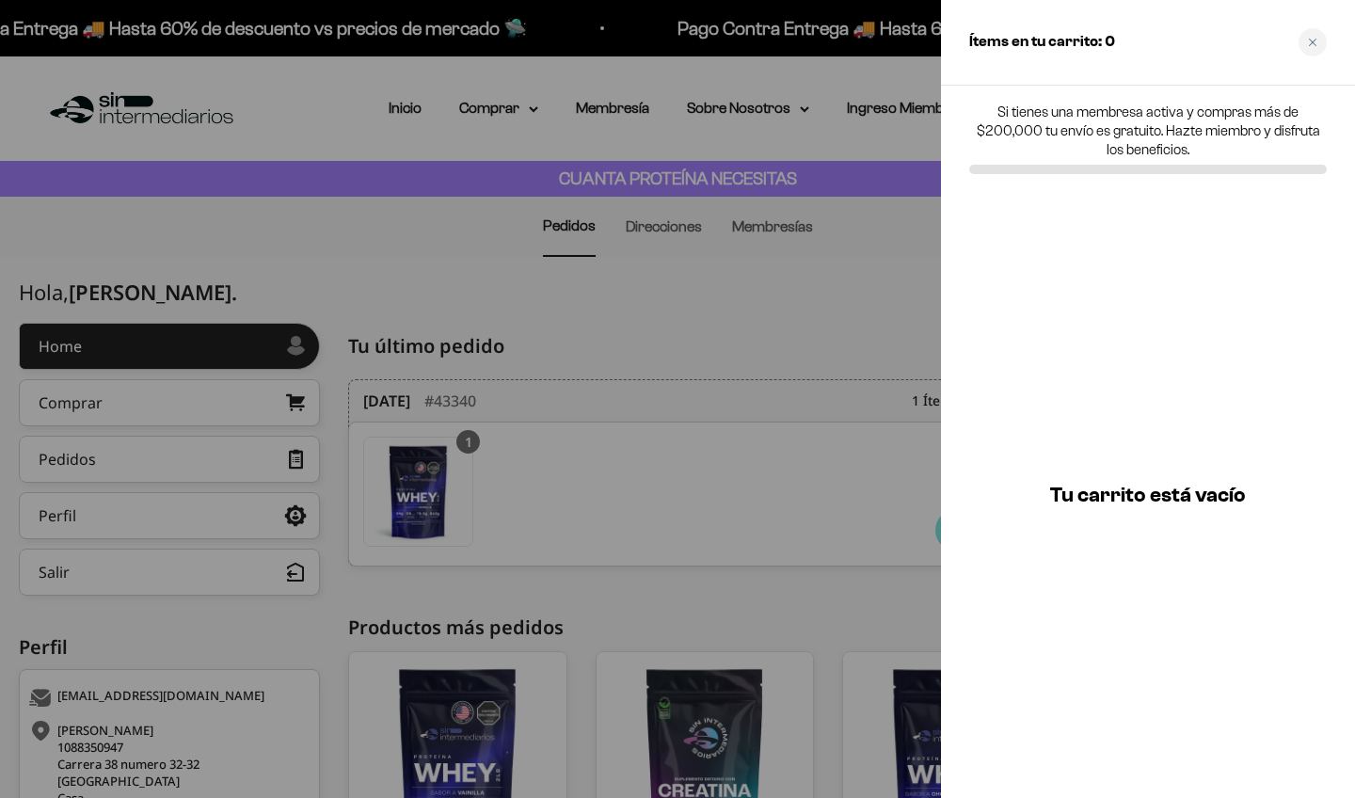
click at [810, 281] on div at bounding box center [677, 399] width 1355 height 798
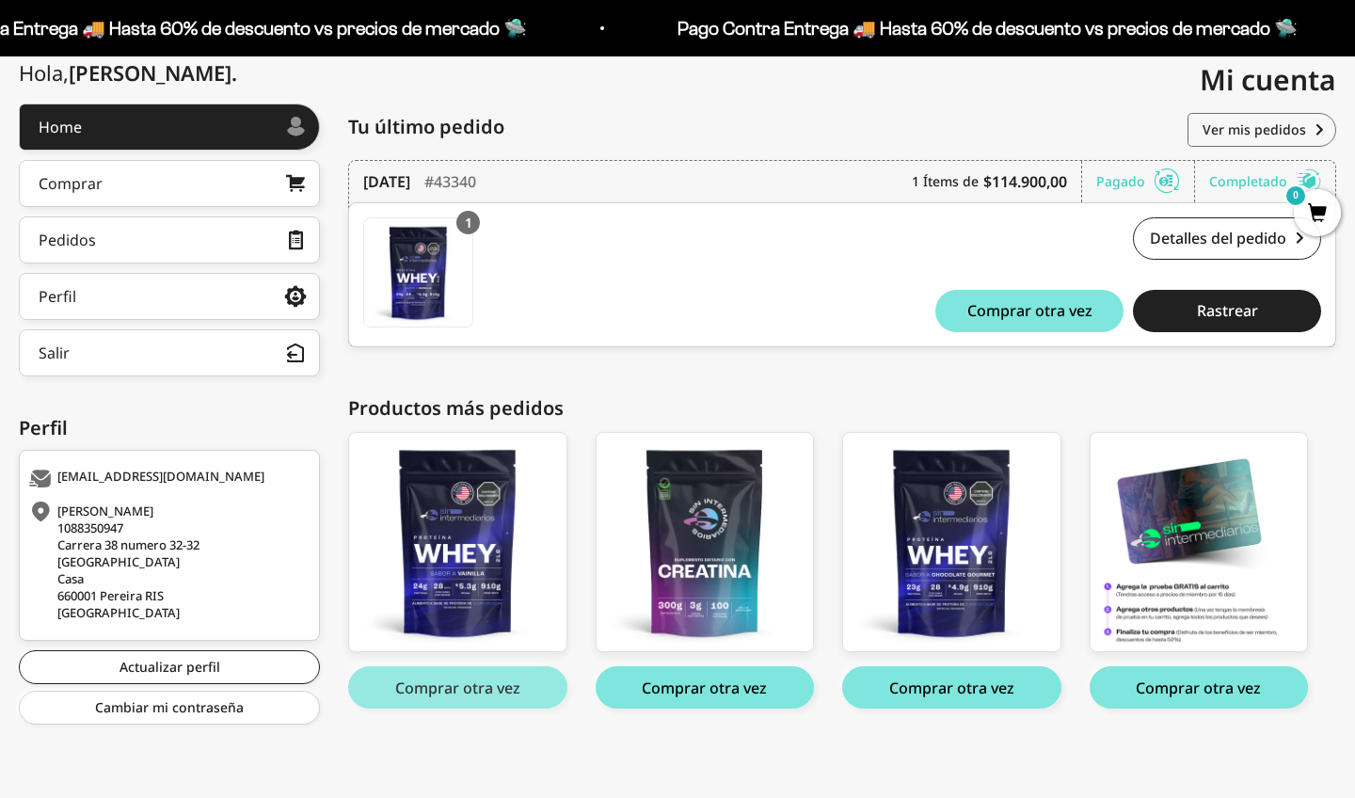
scroll to position [218, 0]
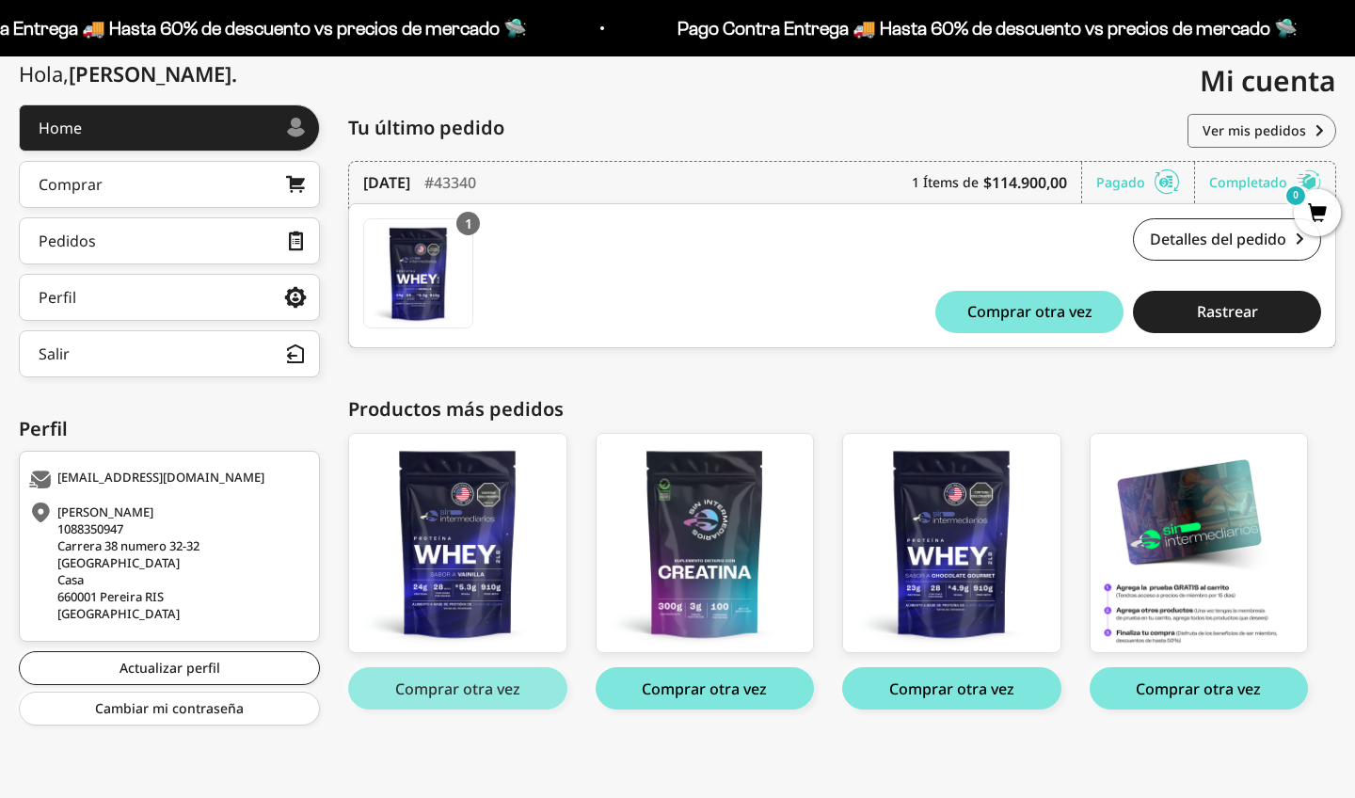
click at [466, 696] on button "Comprar otra vez" at bounding box center [457, 688] width 219 height 42
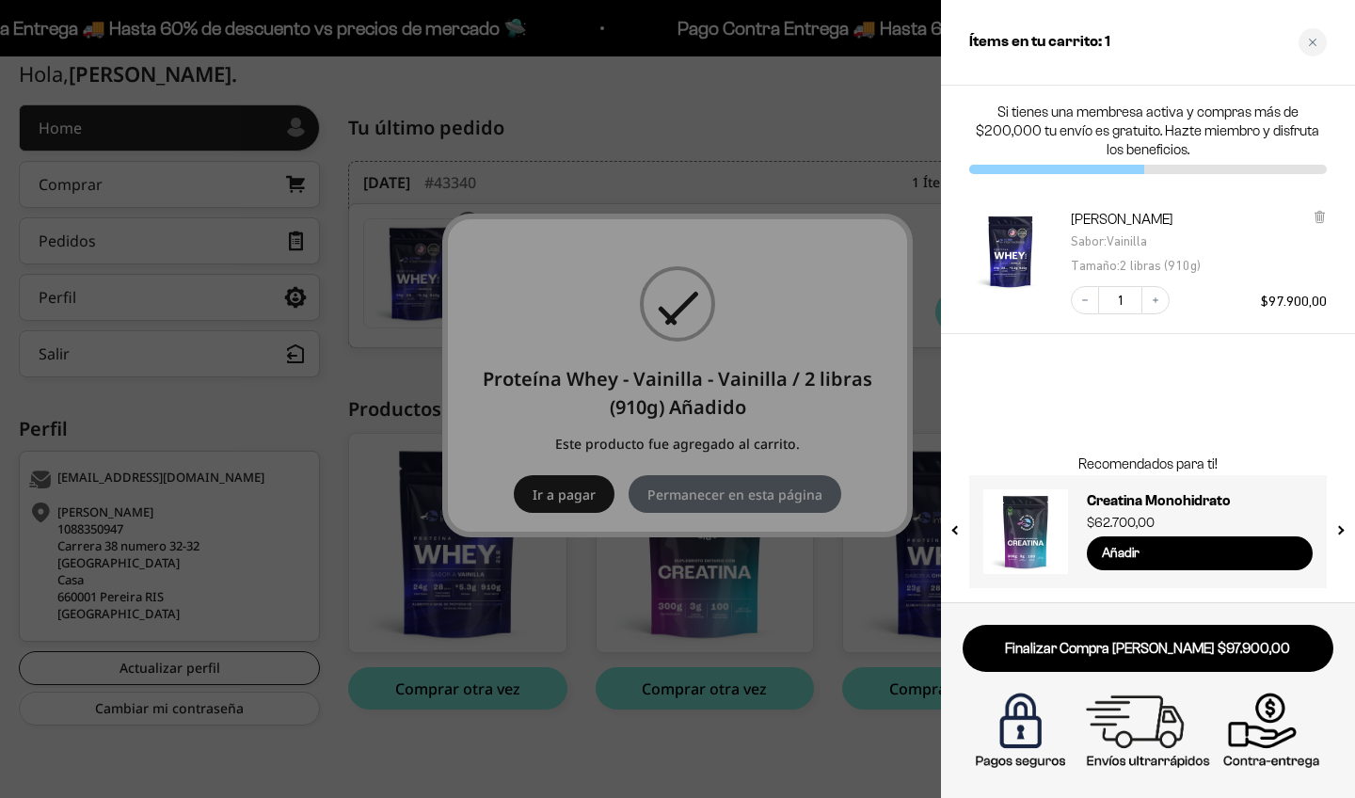
click at [785, 128] on div at bounding box center [677, 399] width 1355 height 798
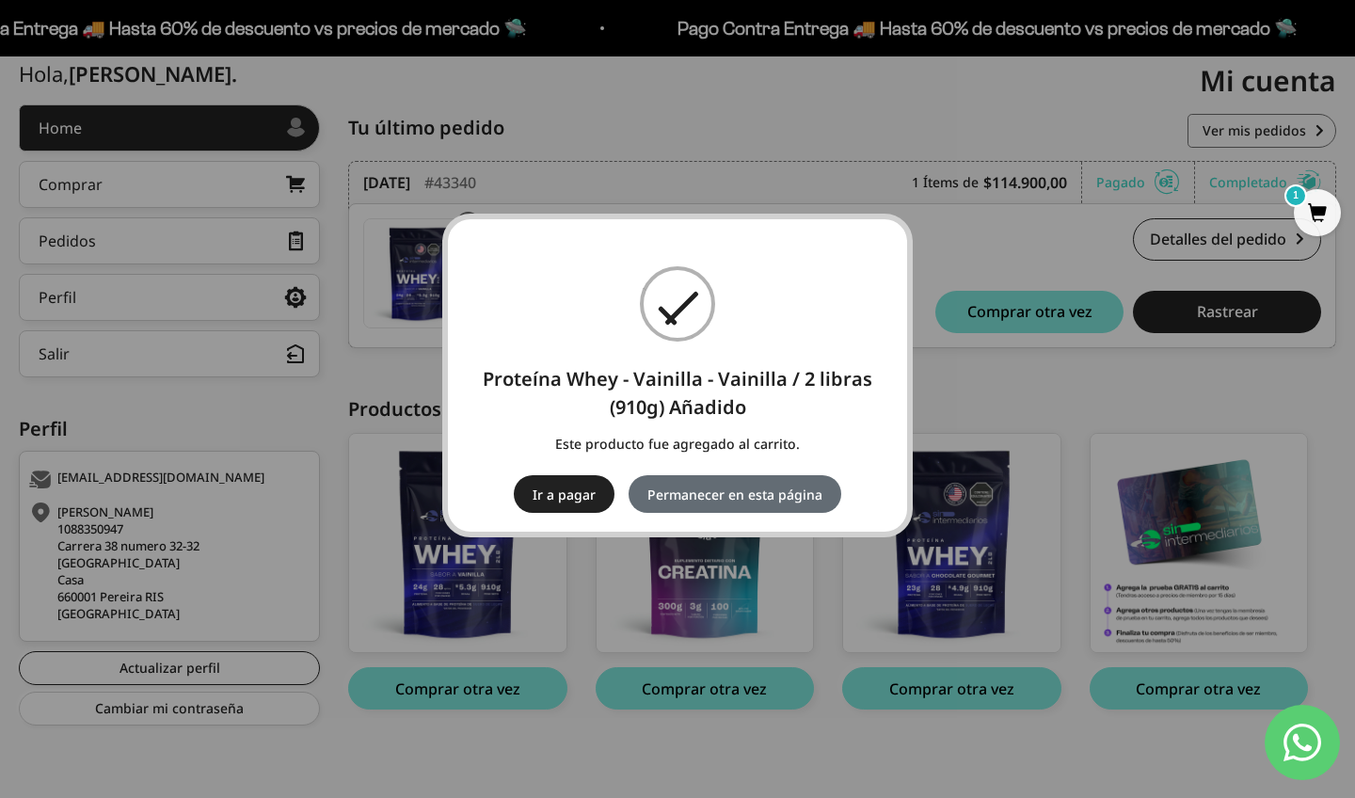
click at [745, 504] on button "Permanecer en esta página" at bounding box center [735, 494] width 213 height 38
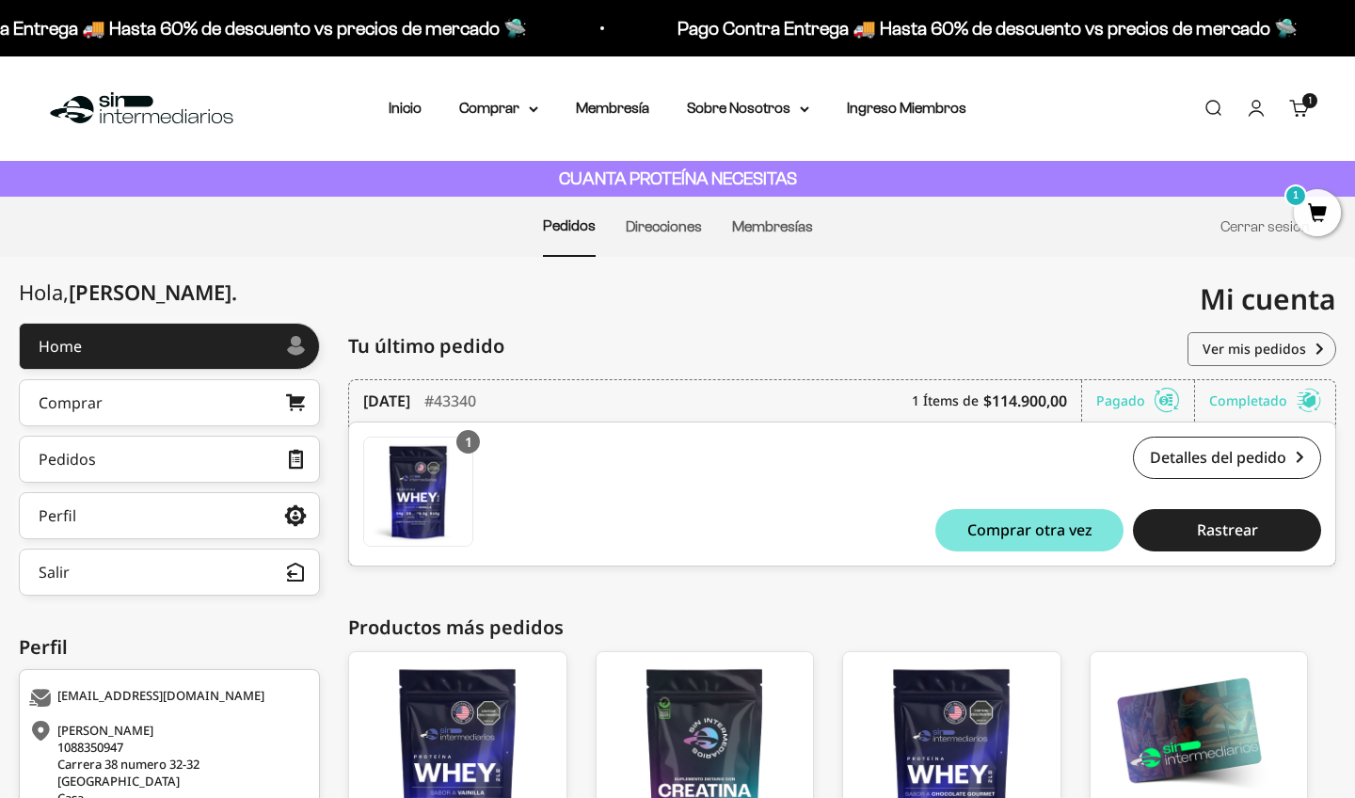
scroll to position [104, 0]
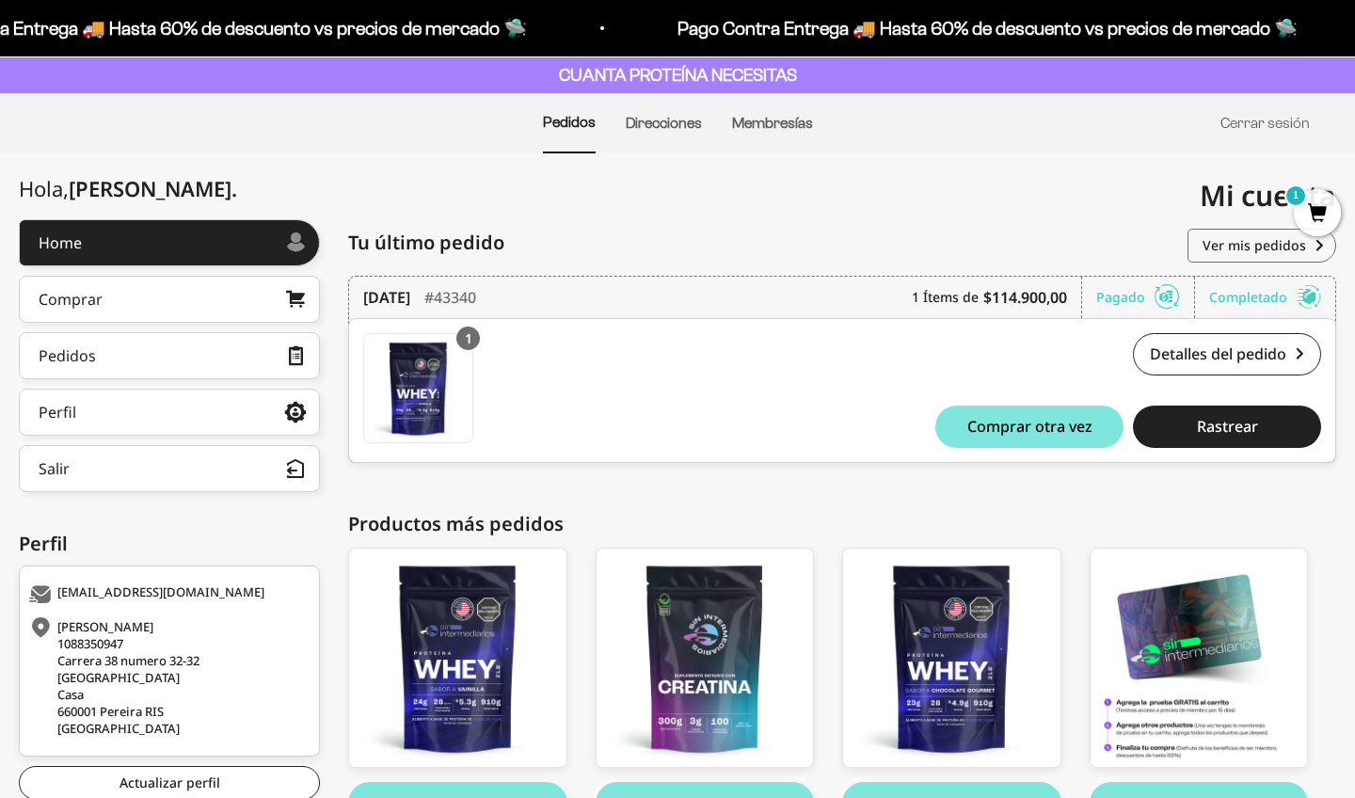
click at [1136, 296] on div "Pagado" at bounding box center [1145, 297] width 99 height 41
click at [1053, 302] on b "$114.900,00" at bounding box center [1025, 297] width 84 height 23
click at [1003, 302] on b "$114.900,00" at bounding box center [1025, 297] width 84 height 23
click at [567, 333] on div "1 Proteína Whey - Vainilla - Vainilla / 2 libras (910g) Proteína Whey - Vainill…" at bounding box center [611, 393] width 497 height 120
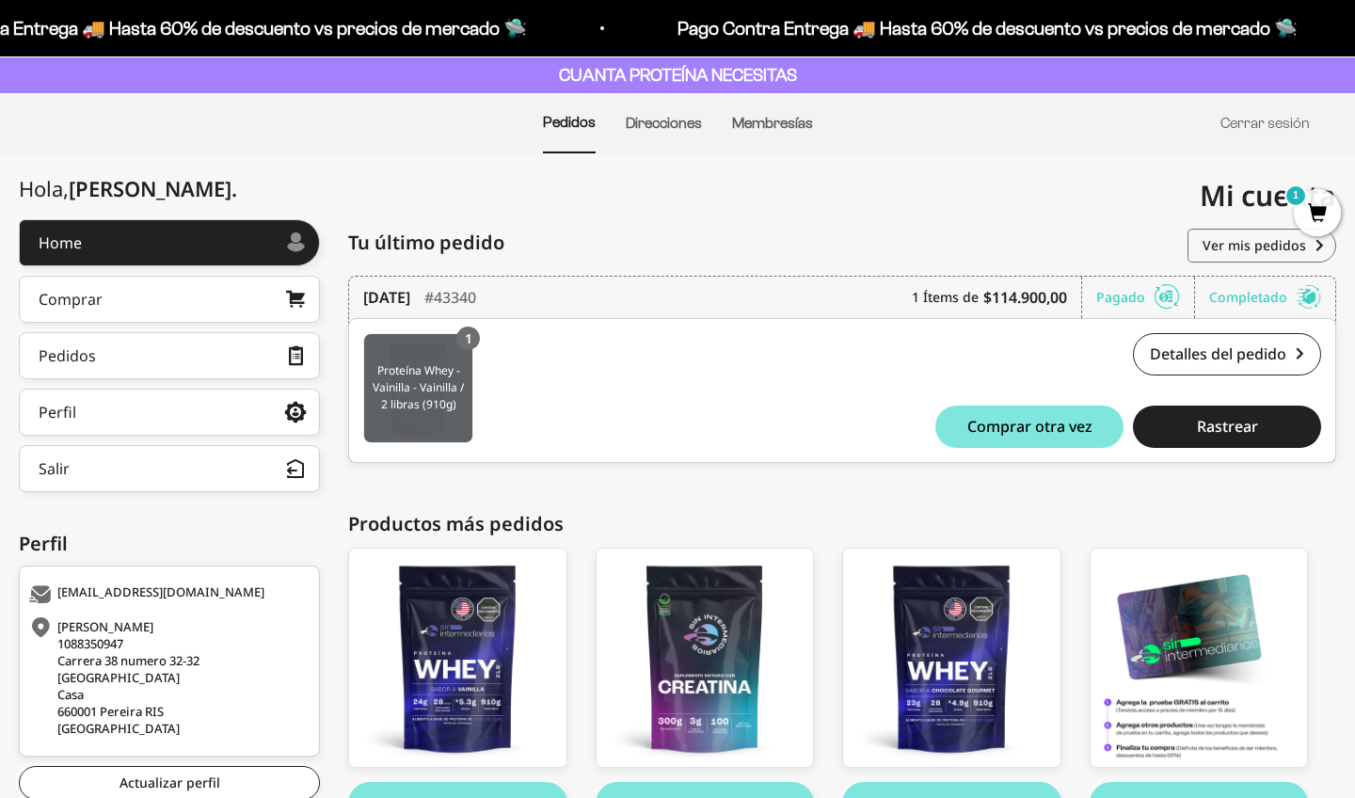
click at [456, 364] on img at bounding box center [418, 388] width 108 height 108
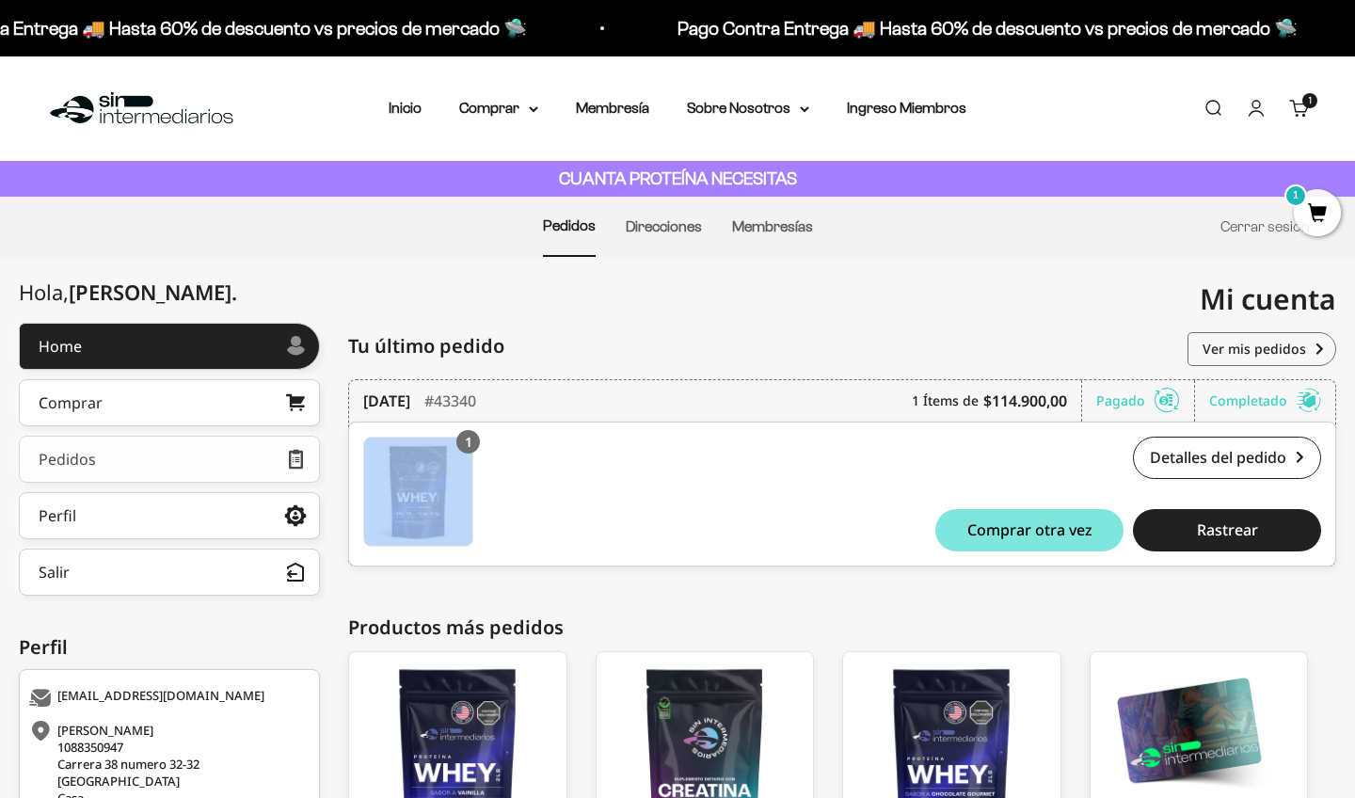
scroll to position [0, 0]
click at [1303, 103] on cart-count "1 artículo 1" at bounding box center [1310, 100] width 15 height 15
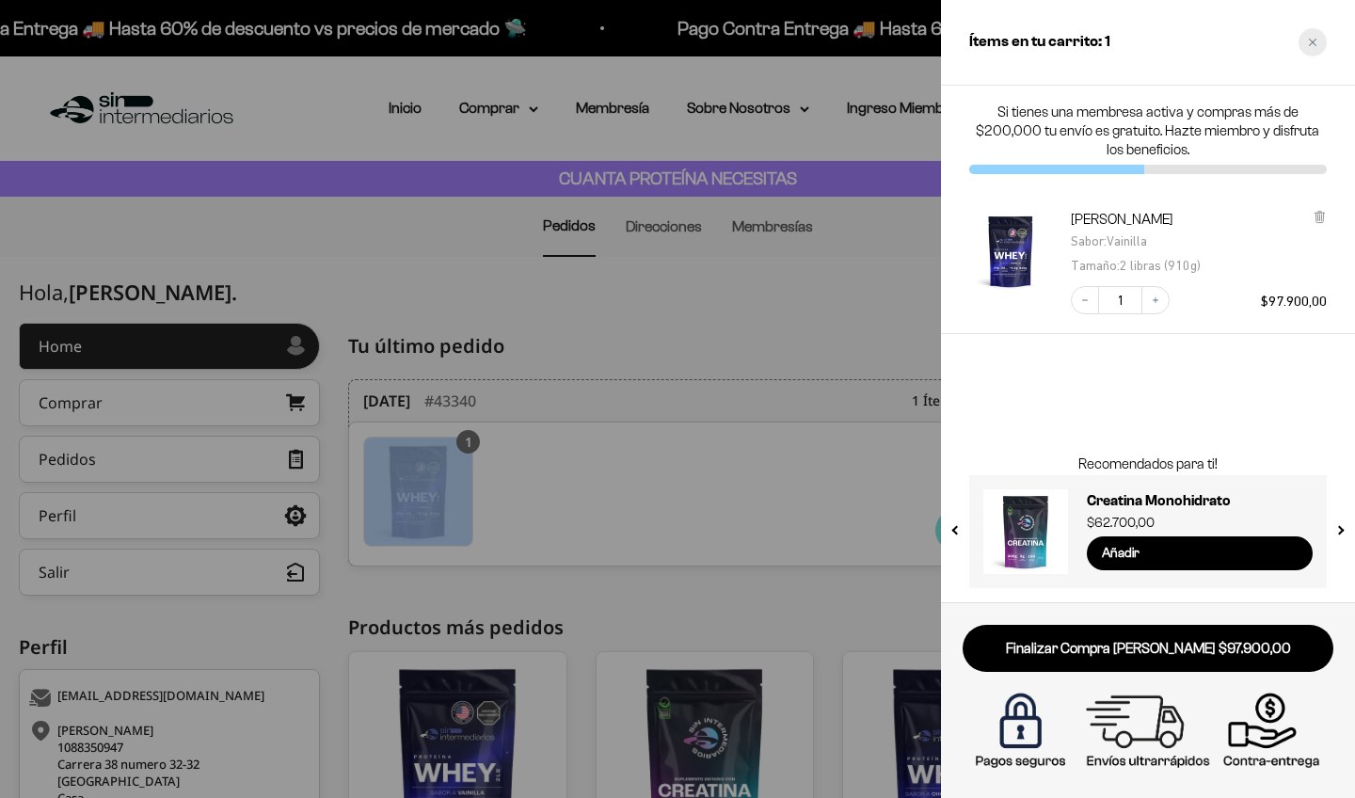
click at [1317, 51] on div "Close cart" at bounding box center [1313, 42] width 28 height 28
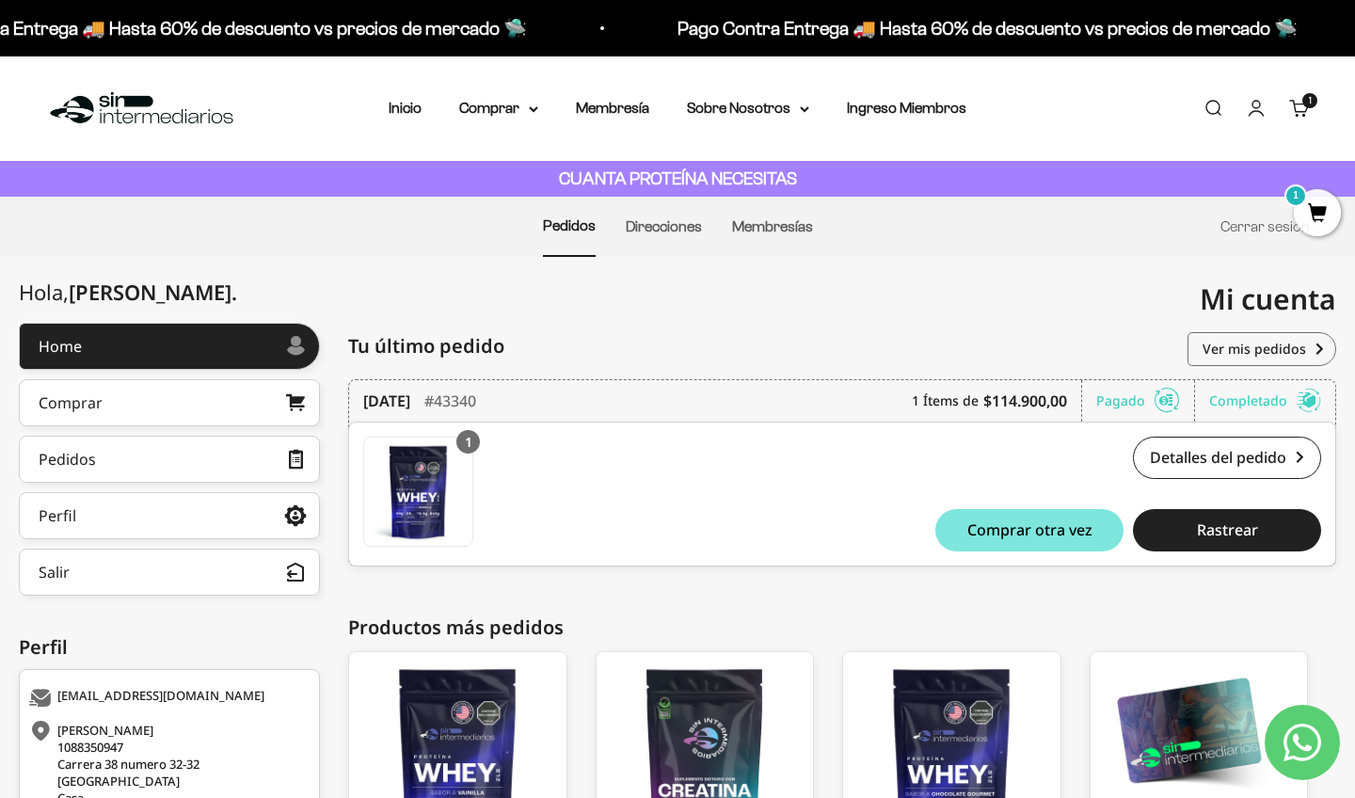
click at [1251, 105] on link "Cuenta" at bounding box center [1256, 108] width 21 height 21
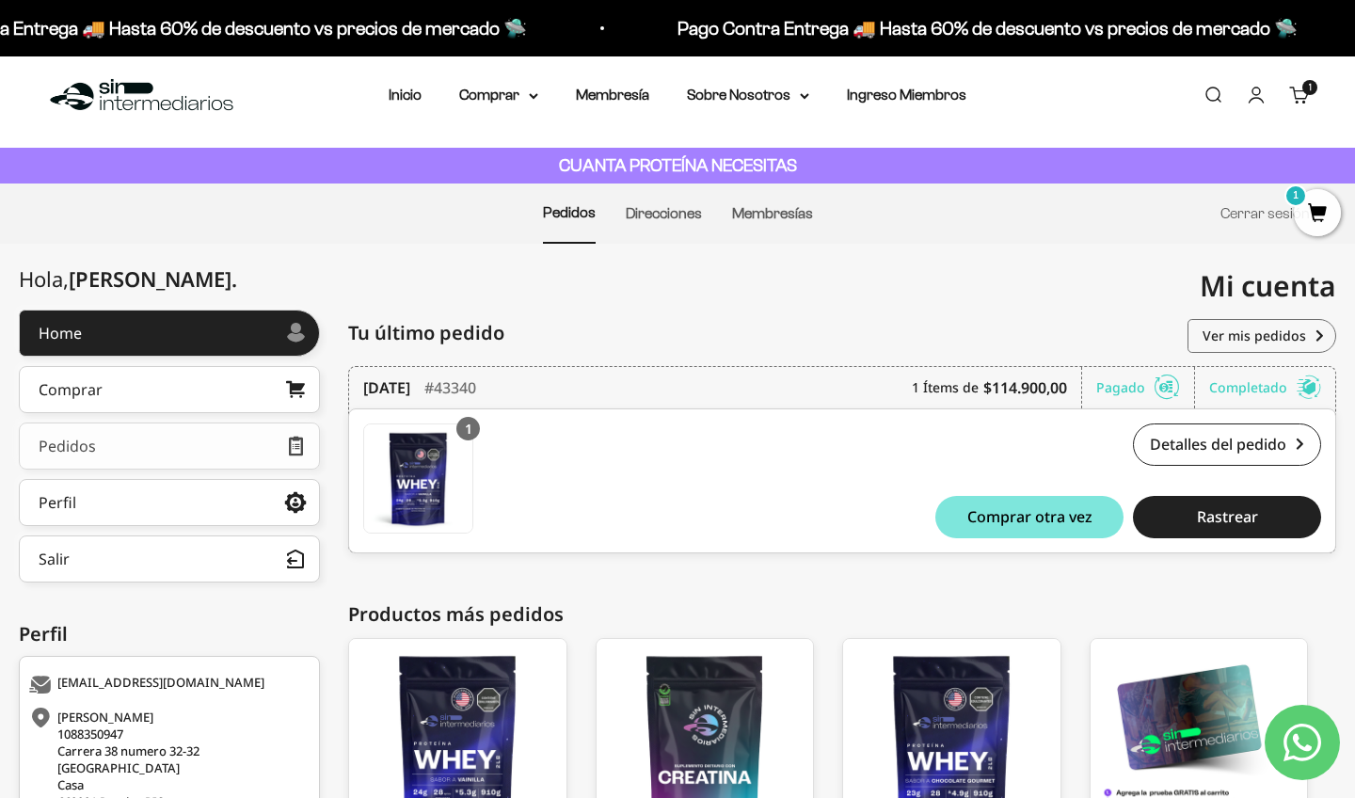
scroll to position [13, 0]
click at [219, 438] on link "Pedidos" at bounding box center [169, 446] width 301 height 47
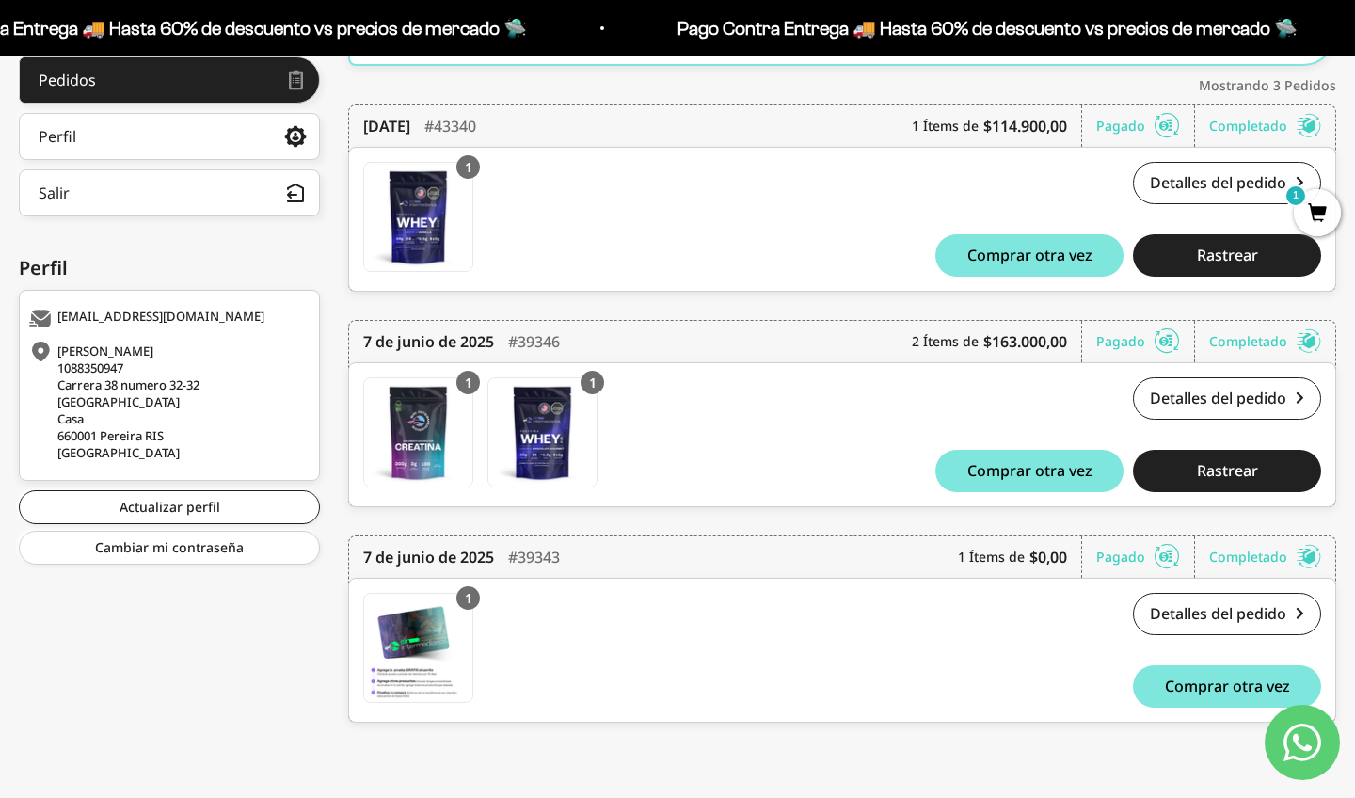
scroll to position [378, 0]
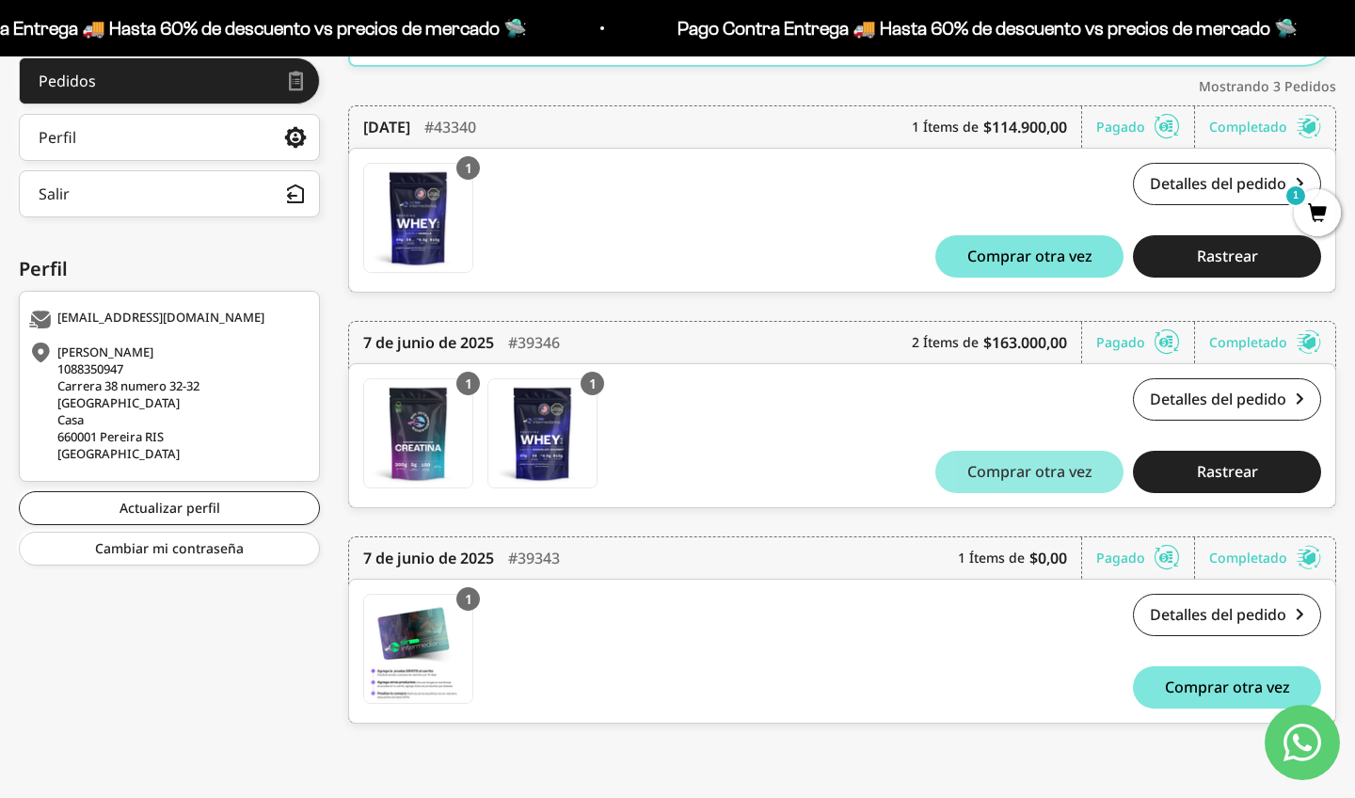
click at [1097, 466] on button "Comprar otra vez" at bounding box center [1029, 472] width 188 height 42
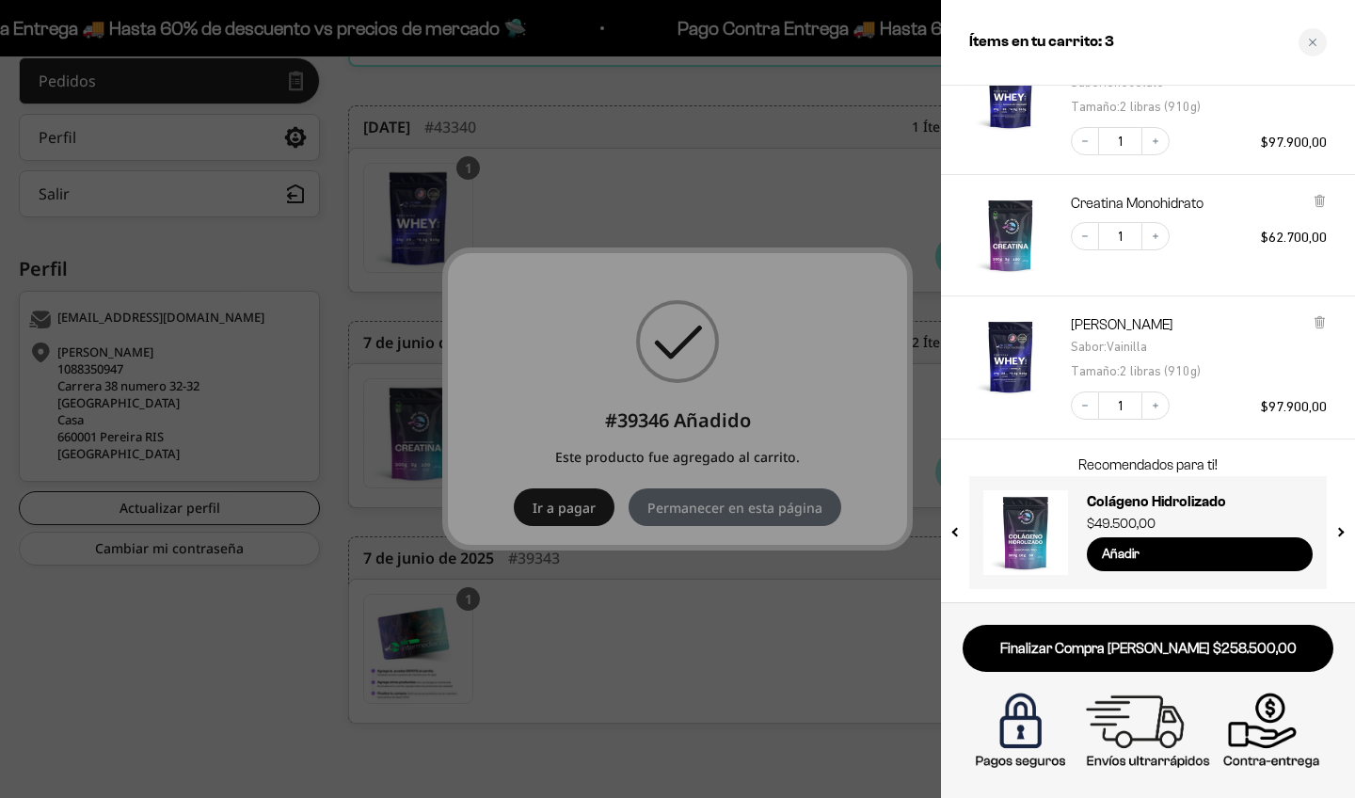
scroll to position [120, 0]
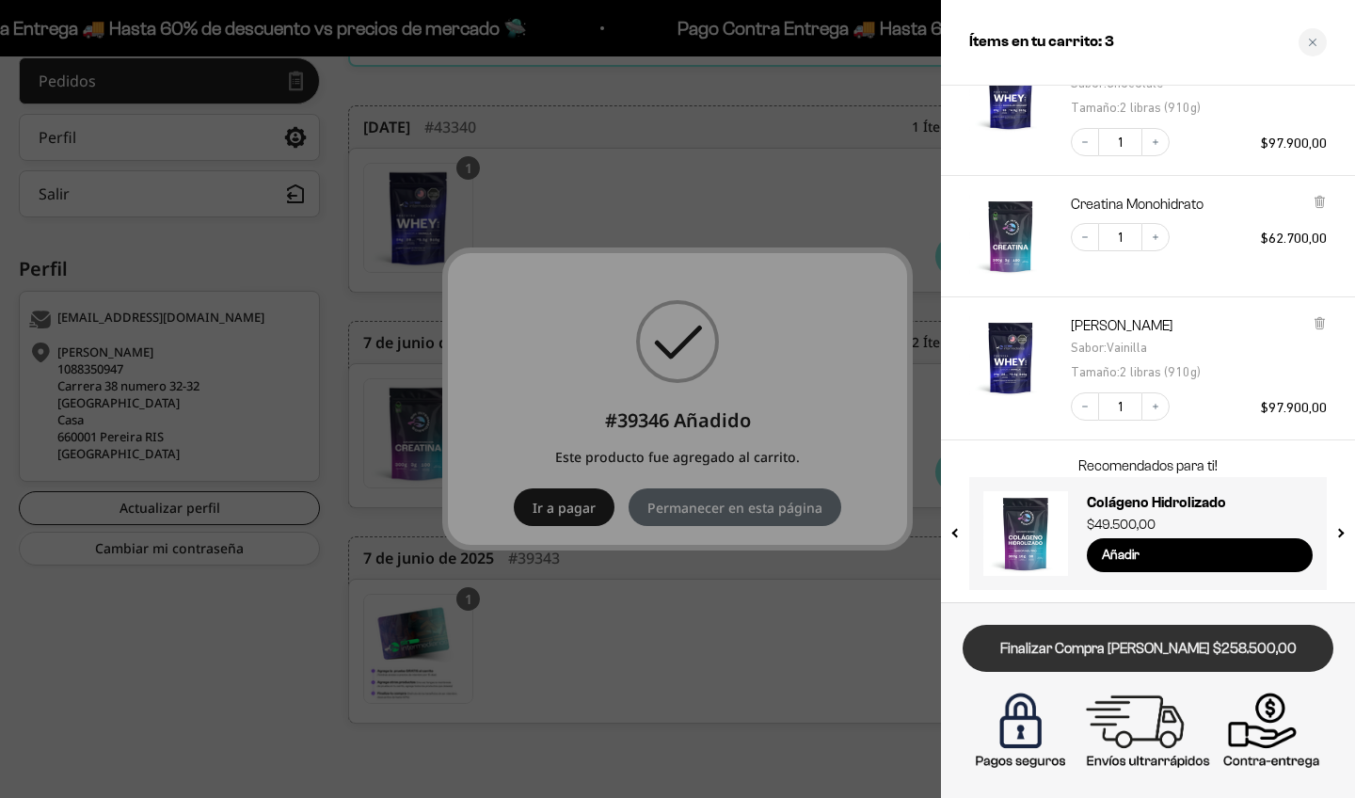
click at [1108, 651] on link "Finalizar Compra [PERSON_NAME] $258.500,00" at bounding box center [1148, 649] width 371 height 48
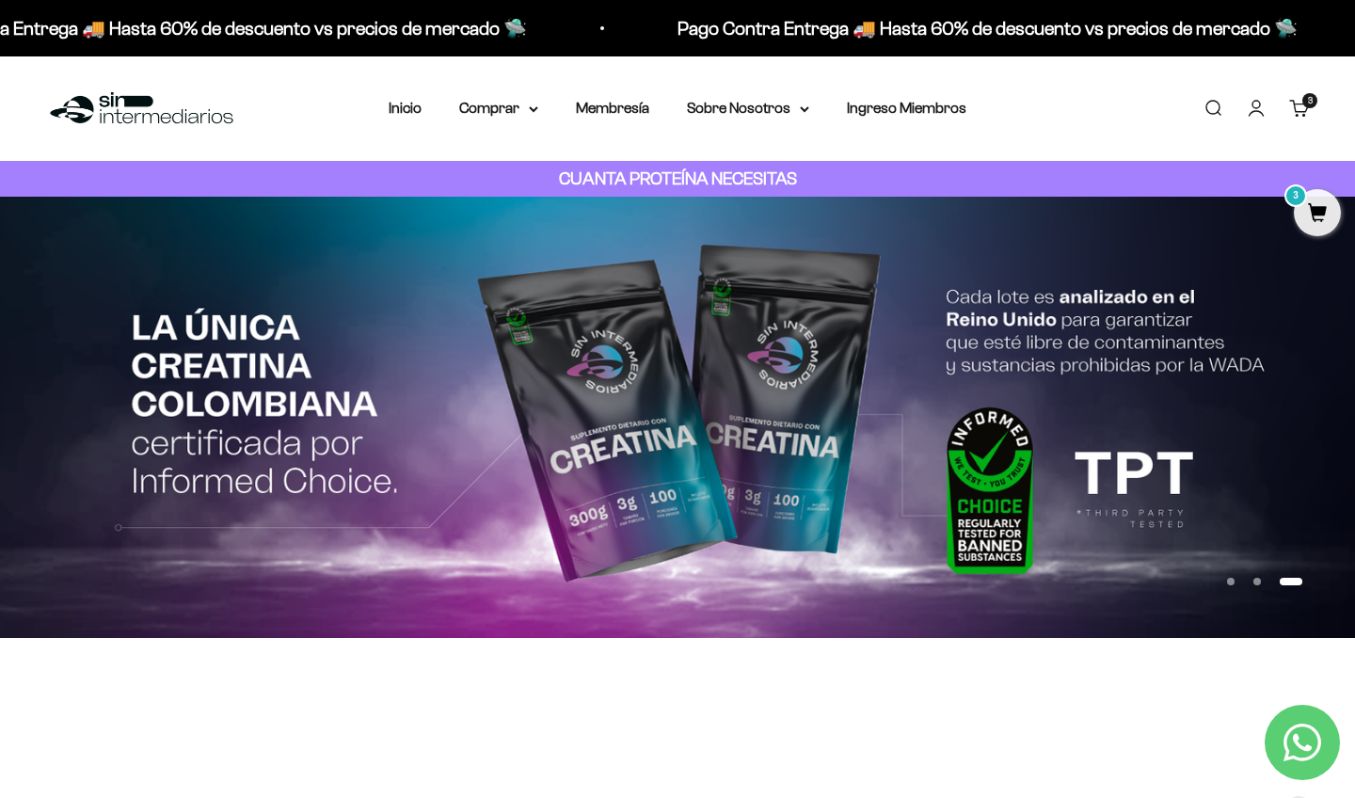
click at [960, 461] on img at bounding box center [677, 417] width 1355 height 441
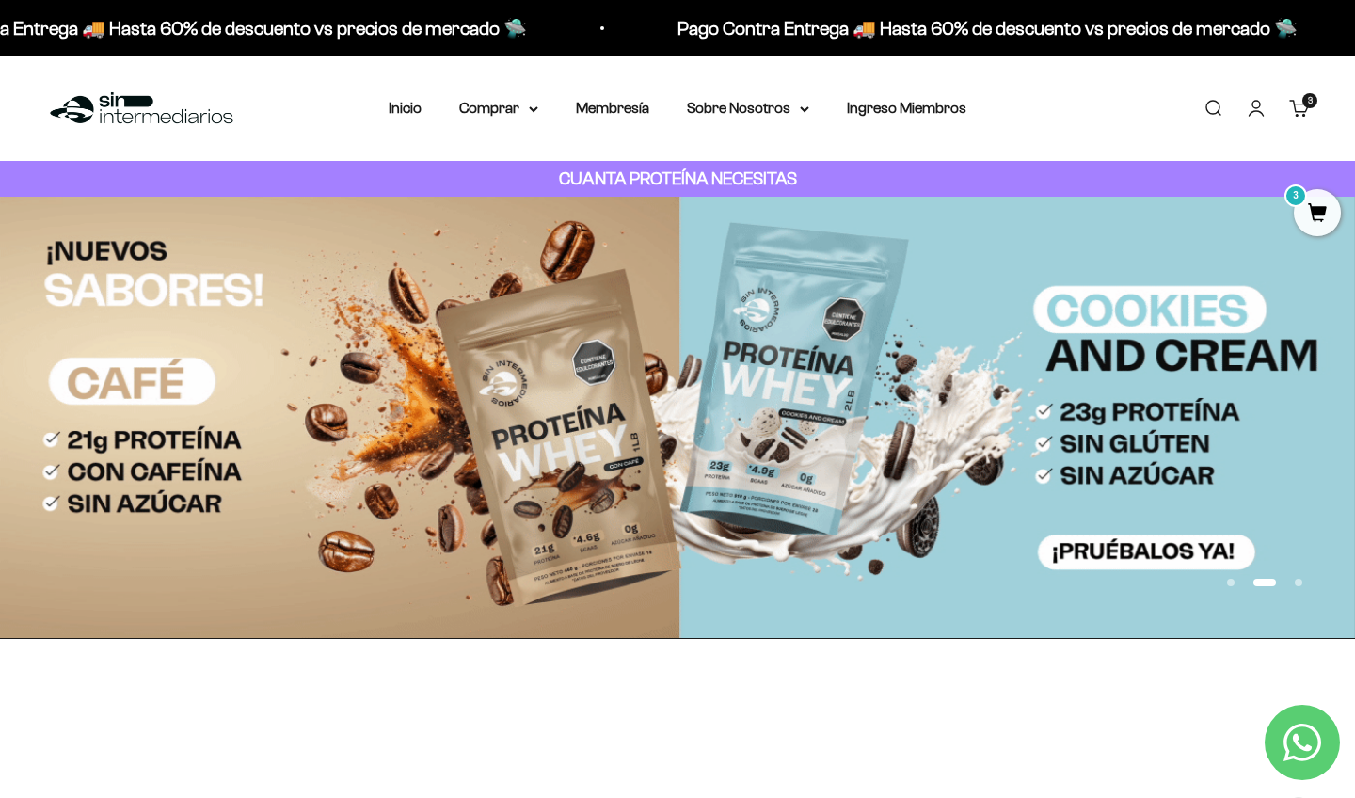
click at [324, 477] on img at bounding box center [677, 418] width 1355 height 442
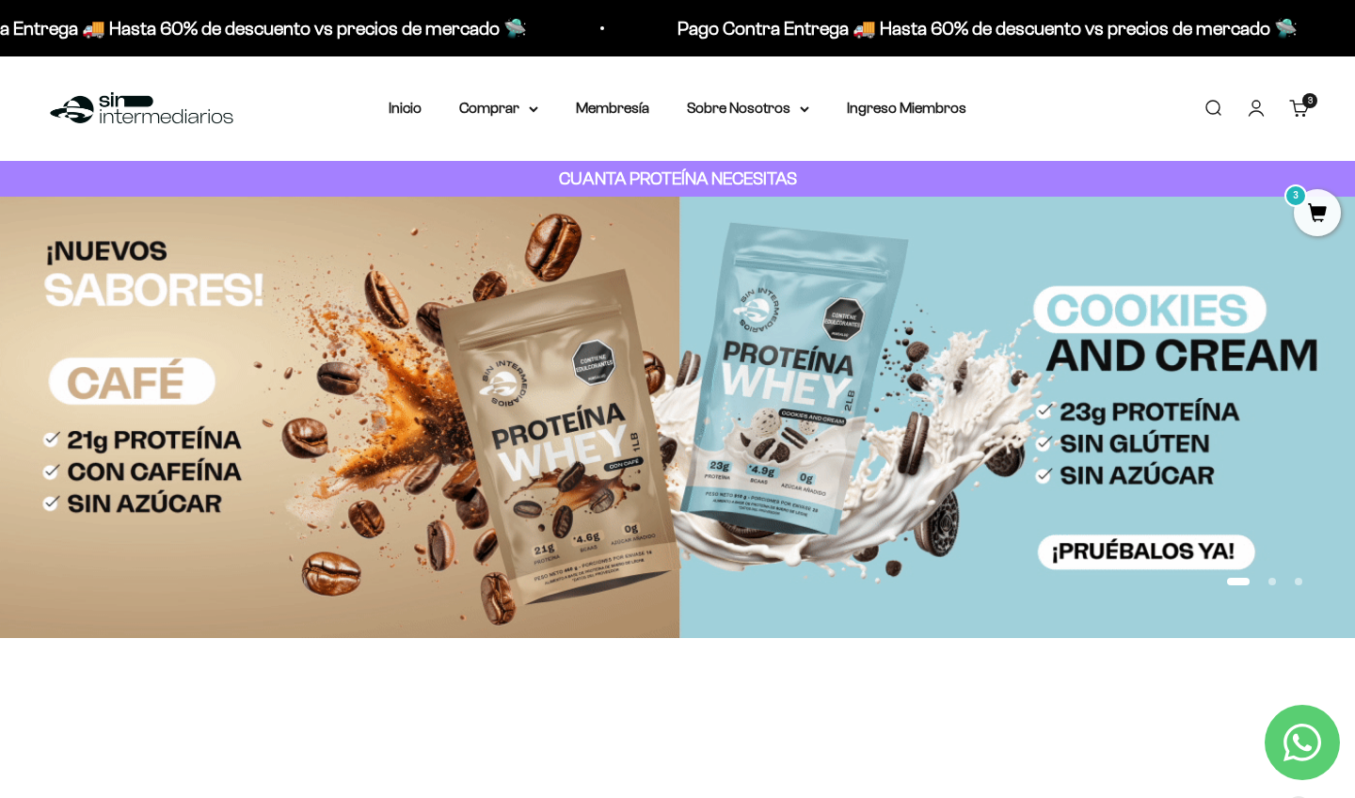
click at [1269, 584] on button "Ir al artículo 2" at bounding box center [1273, 582] width 8 height 8
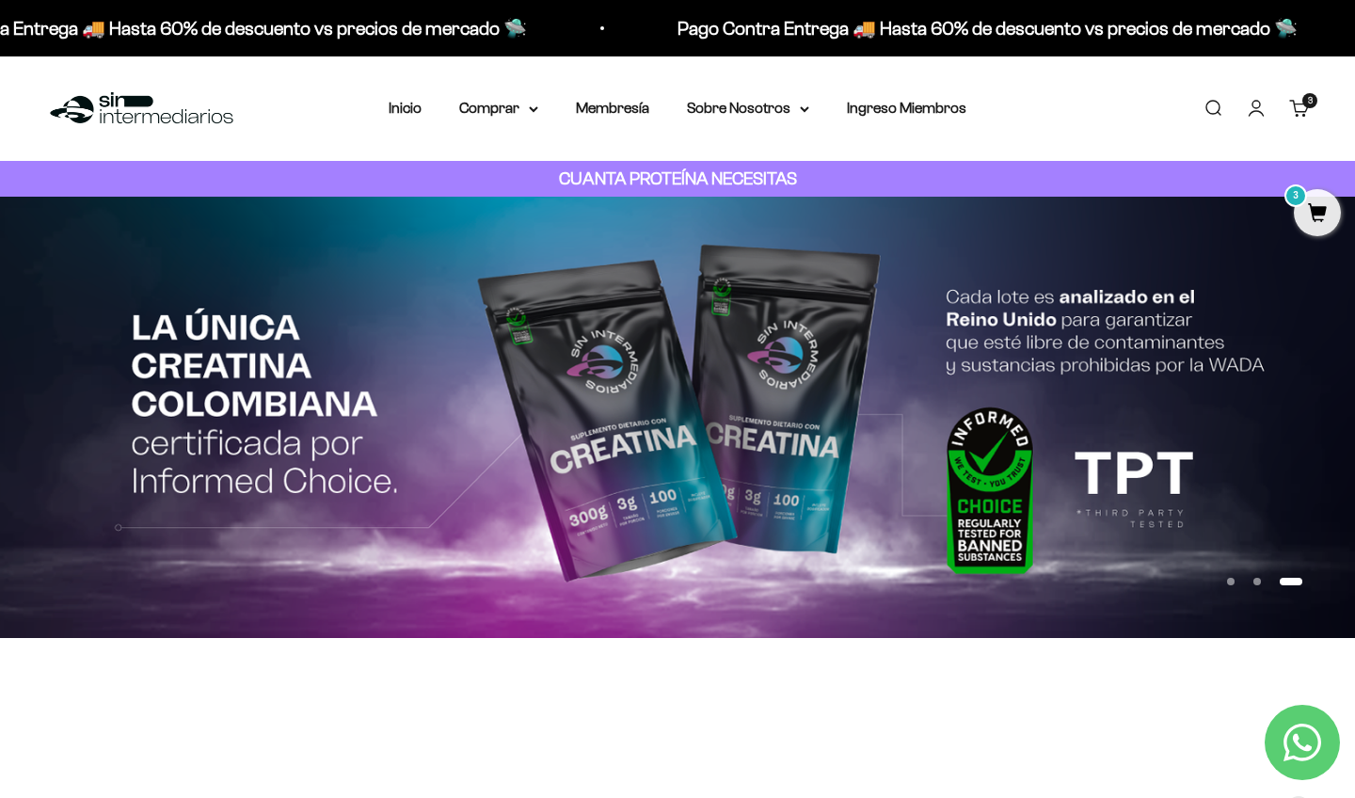
click at [1259, 582] on button "Ir al artículo 2" at bounding box center [1258, 582] width 8 height 8
click at [1257, 583] on button "Ir al artículo 2" at bounding box center [1258, 582] width 8 height 8
